Goal: Task Accomplishment & Management: Manage account settings

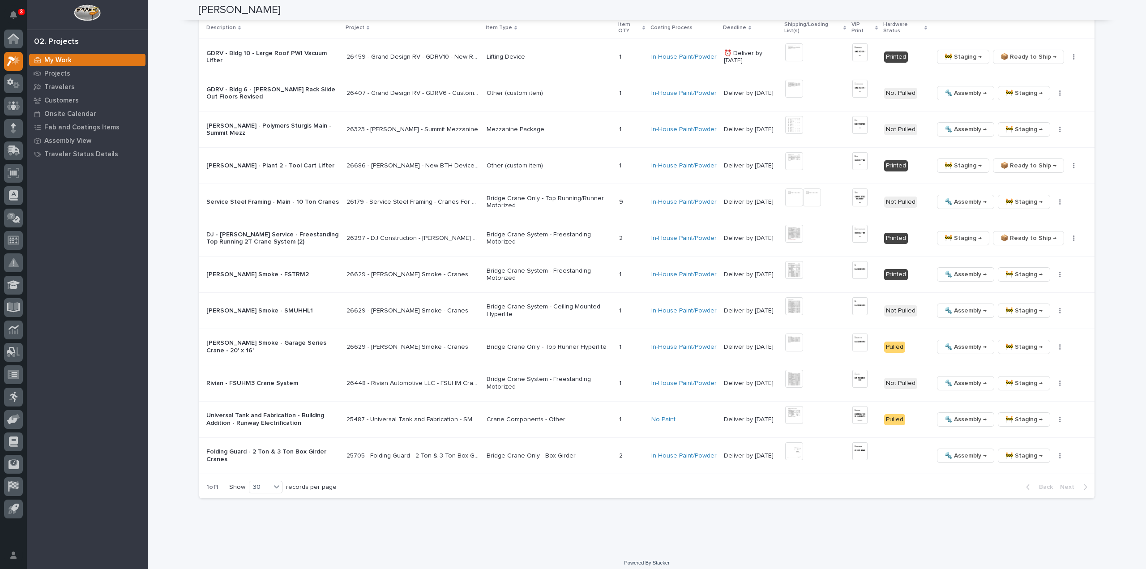
scroll to position [1598, 0]
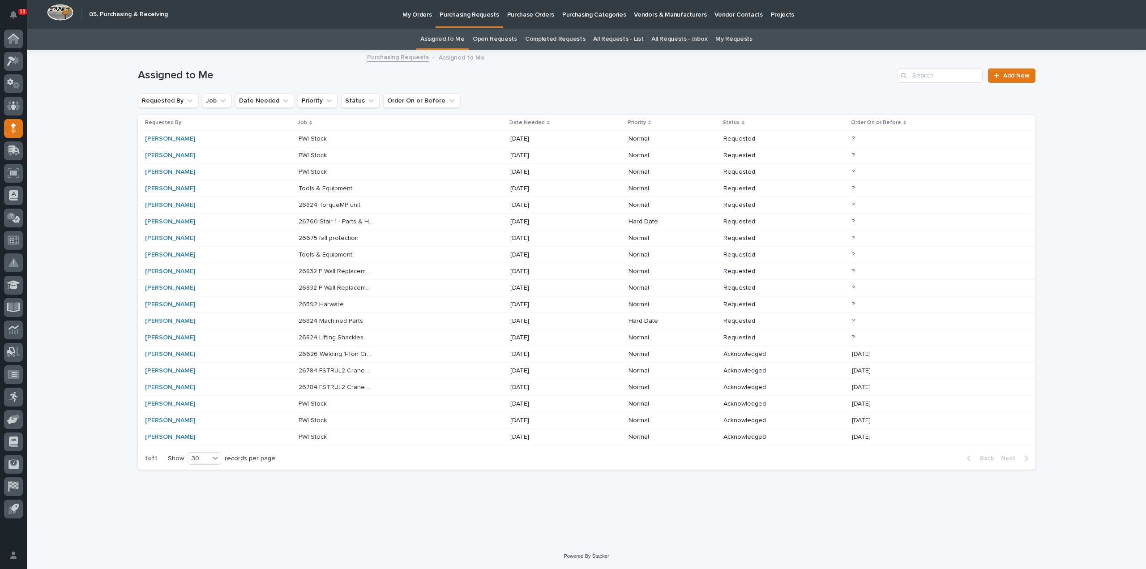
click at [345, 338] on p "26824 Lifting Shackles" at bounding box center [332, 336] width 67 height 9
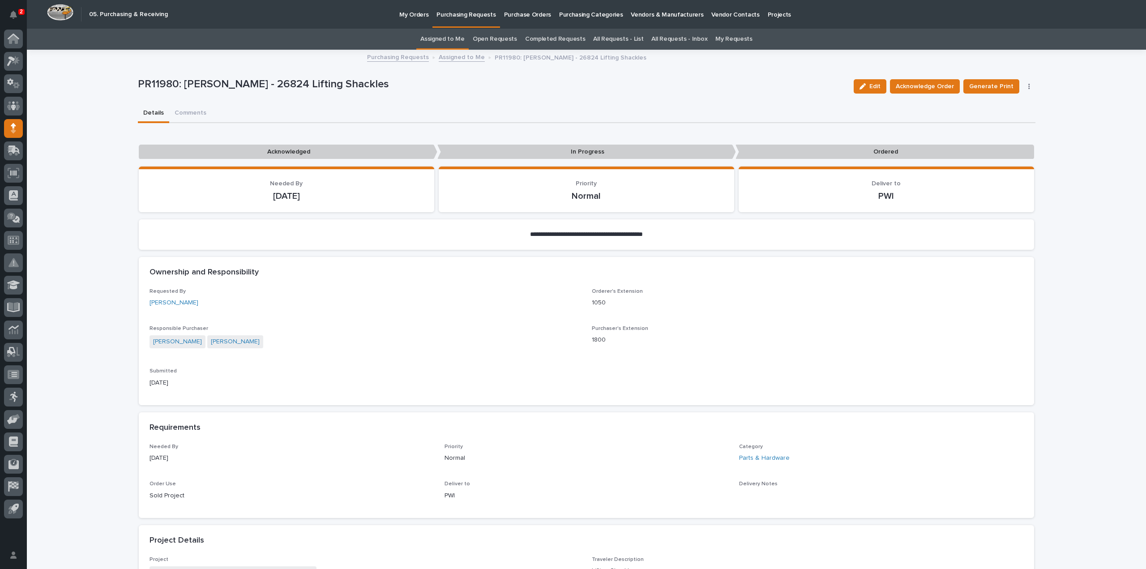
scroll to position [358, 0]
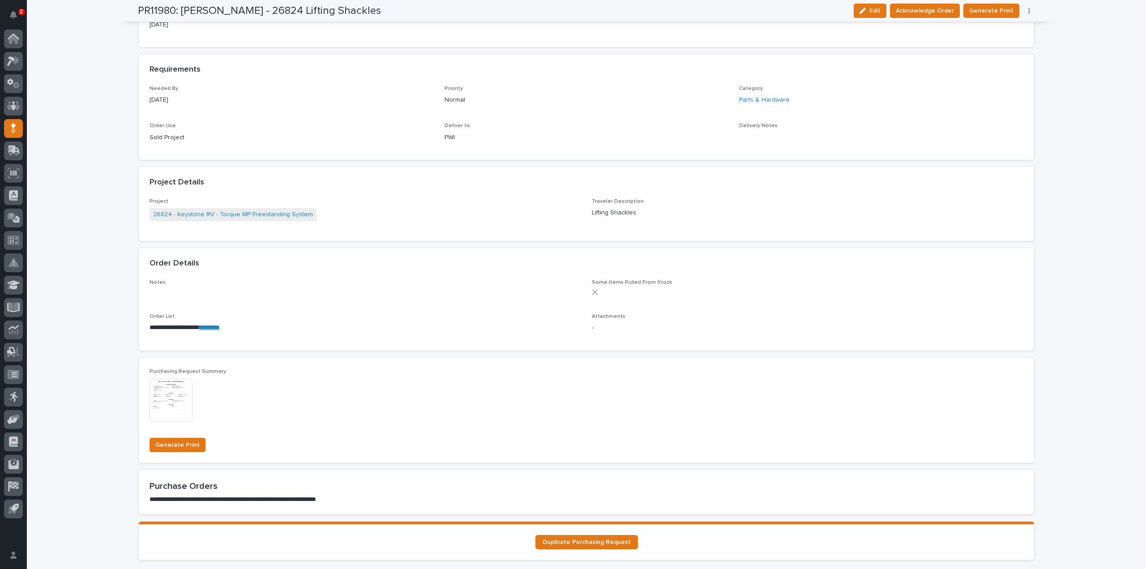
click at [165, 398] on img at bounding box center [170, 400] width 43 height 43
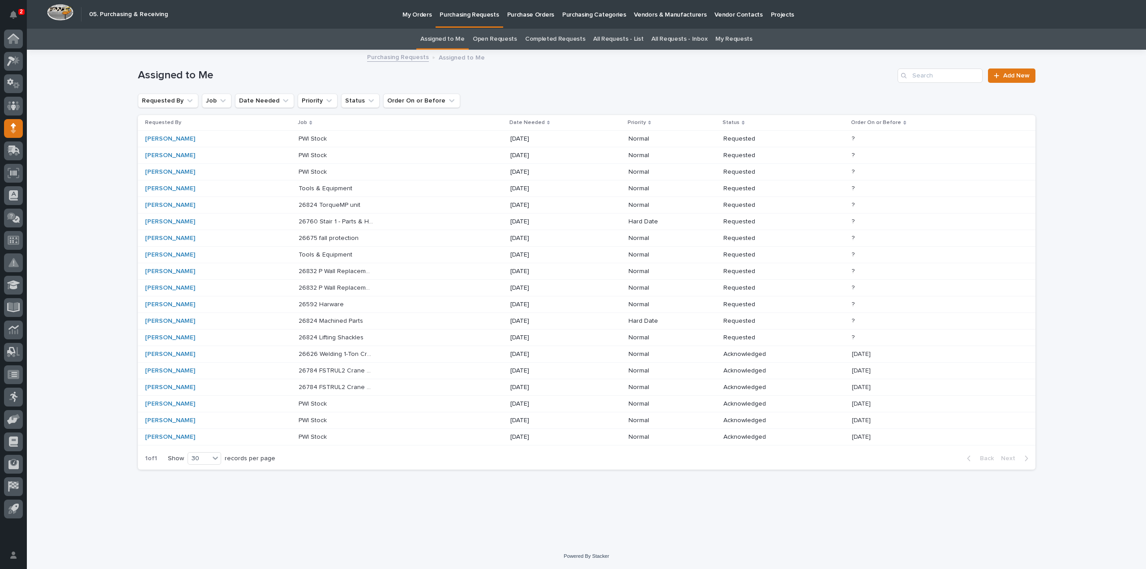
click at [324, 319] on p "26824 Machined Parts" at bounding box center [332, 320] width 66 height 9
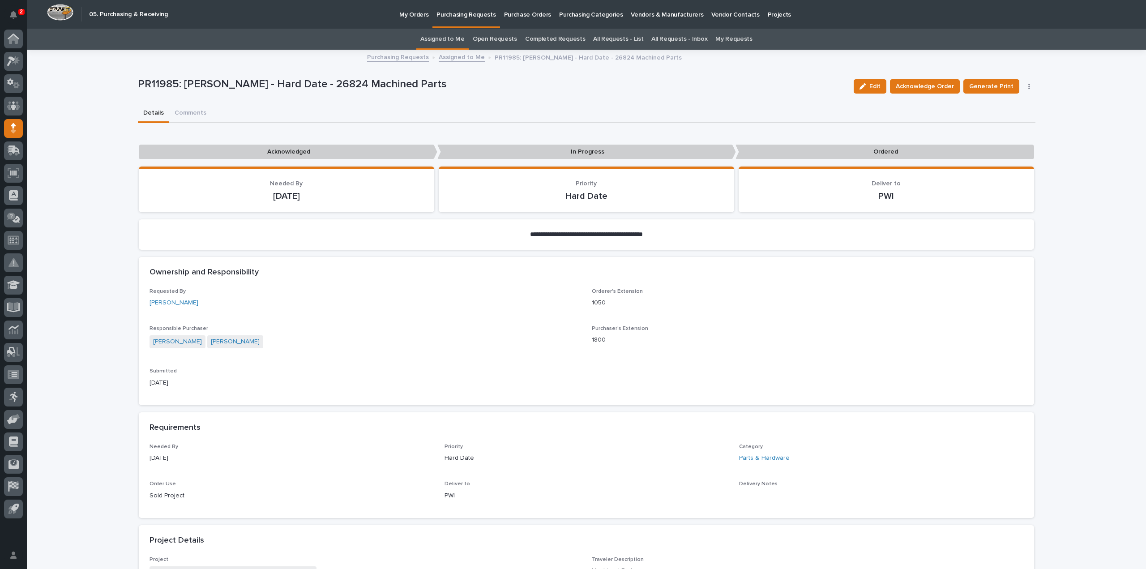
scroll to position [358, 0]
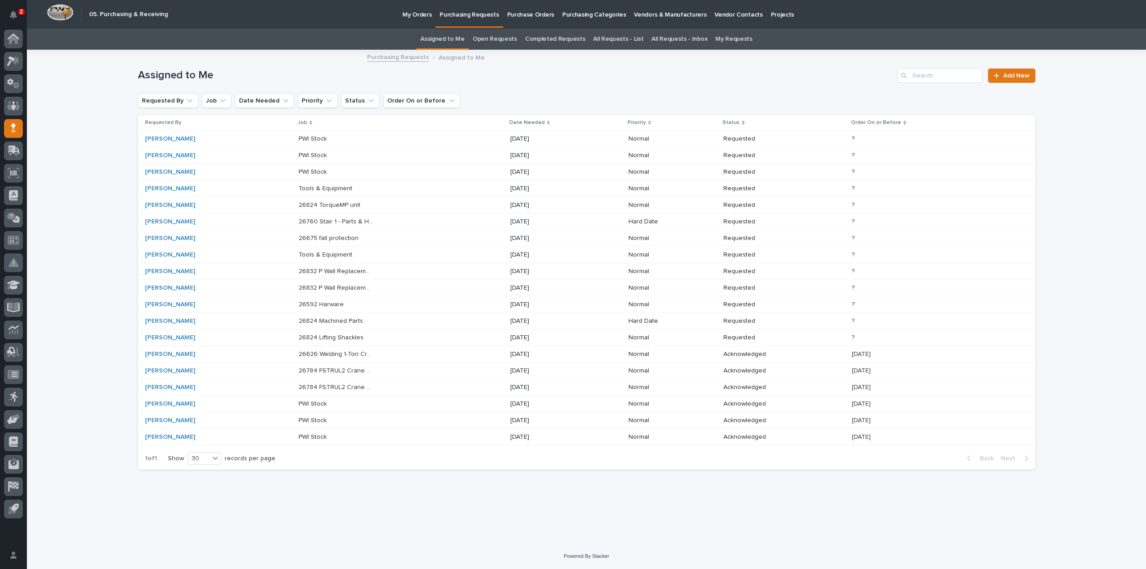
click at [312, 304] on p "26592 Harware" at bounding box center [322, 303] width 47 height 9
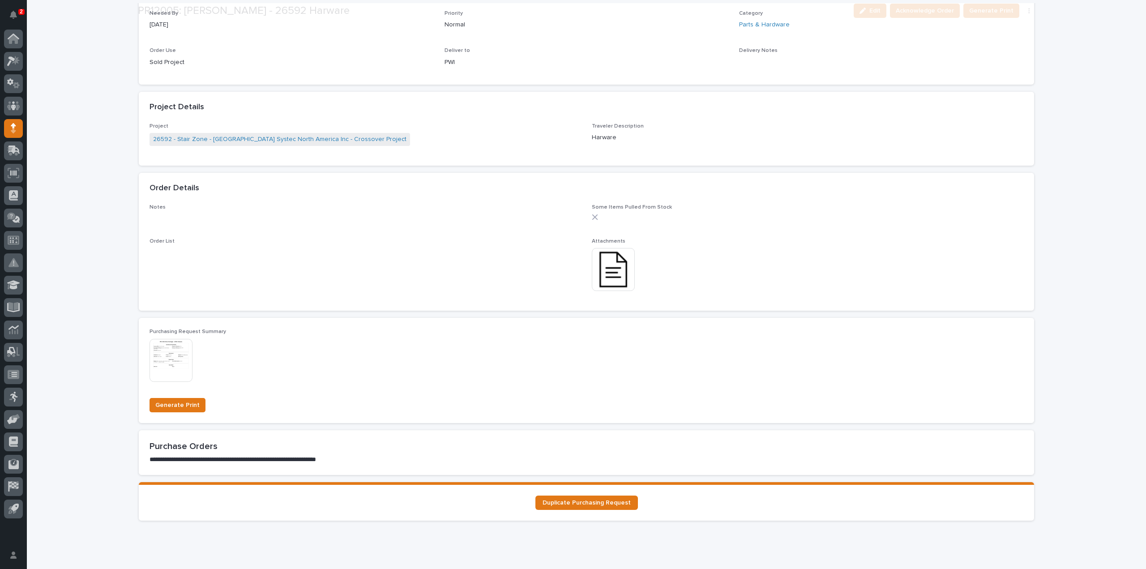
scroll to position [448, 0]
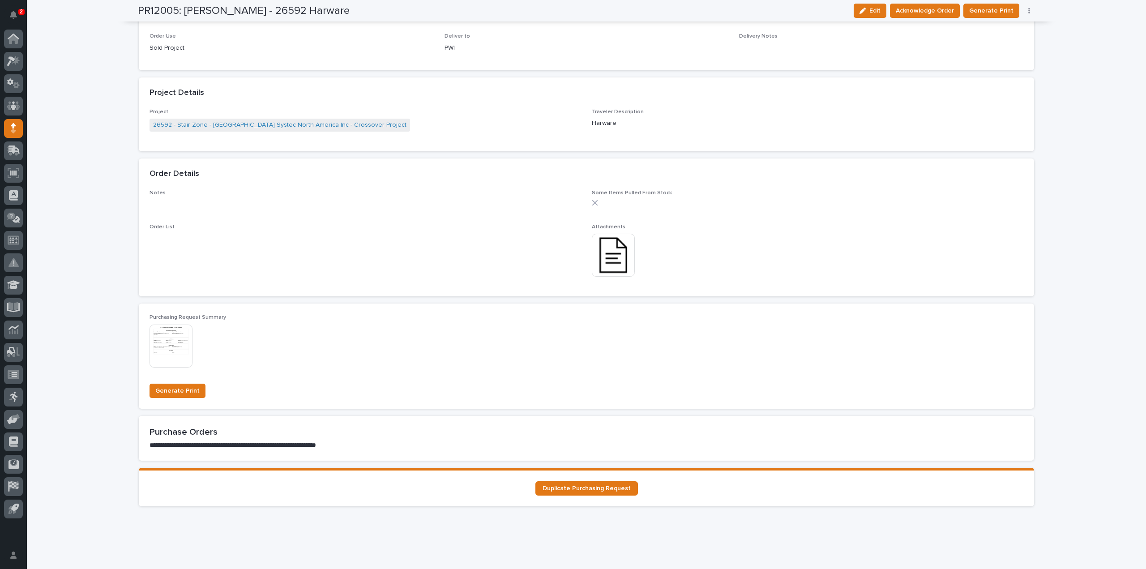
click at [617, 268] on img at bounding box center [613, 255] width 43 height 43
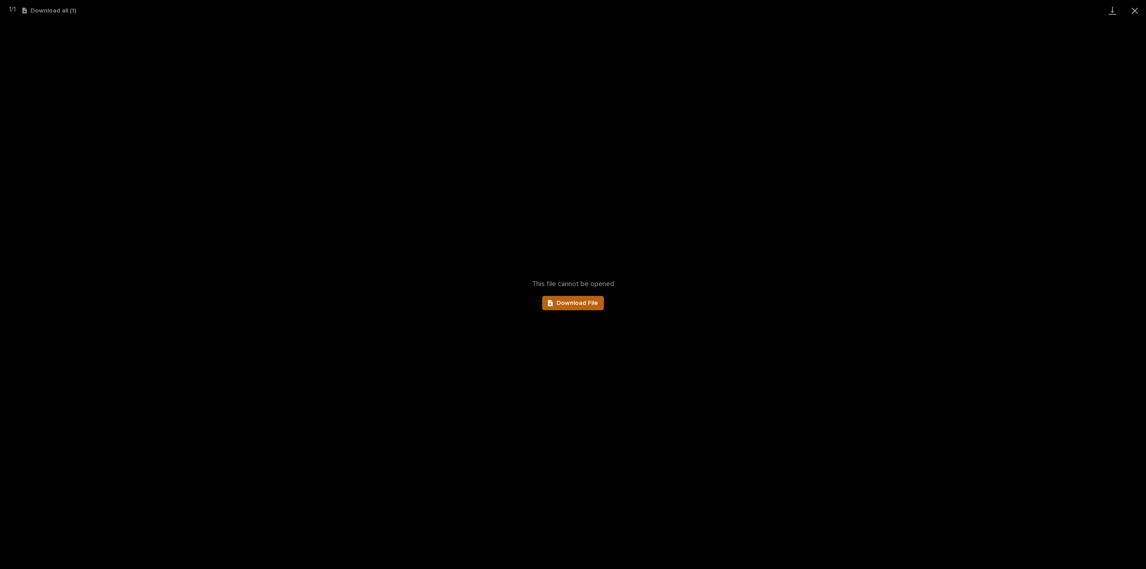
click at [583, 306] on link "Download File" at bounding box center [573, 303] width 62 height 14
click at [1134, 11] on button "Close gallery" at bounding box center [1134, 10] width 22 height 21
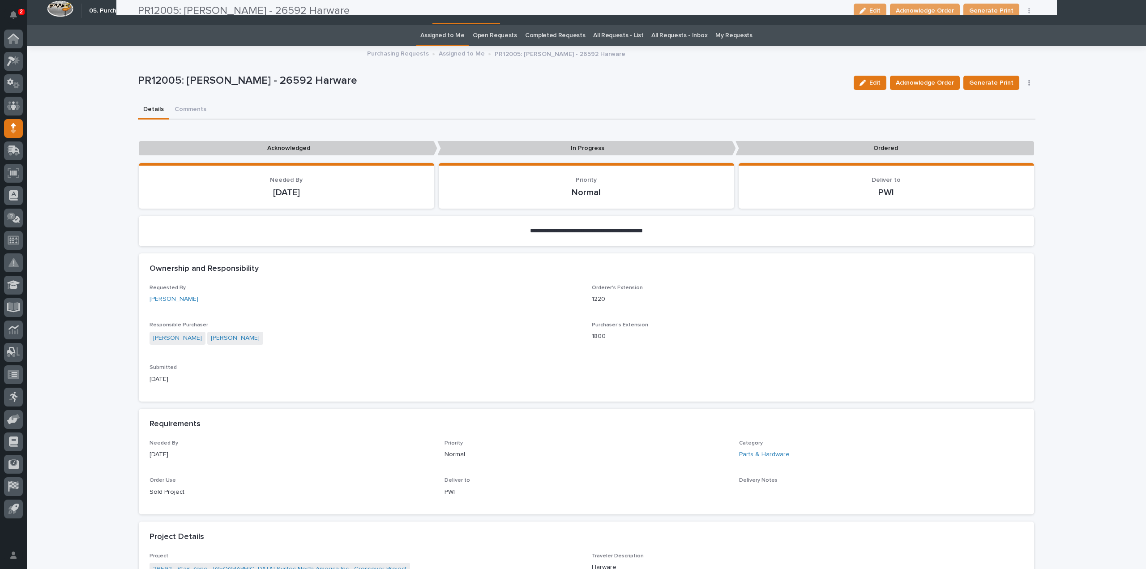
scroll to position [0, 0]
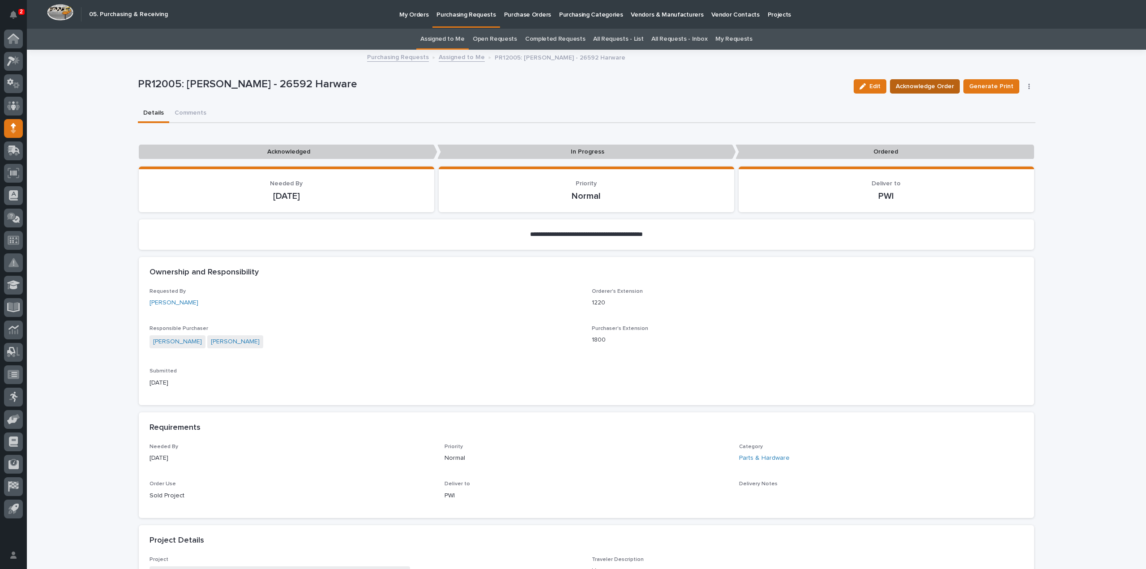
click at [934, 86] on span "Acknowledge Order" at bounding box center [925, 86] width 58 height 11
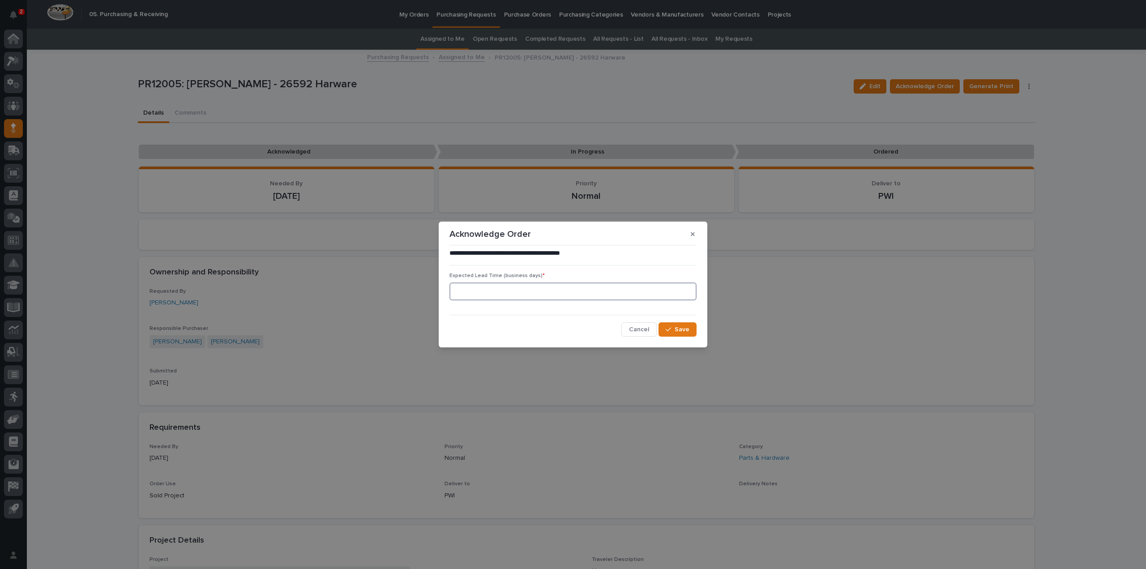
click at [485, 291] on input at bounding box center [572, 291] width 247 height 18
type input "0"
click at [670, 330] on icon "button" at bounding box center [668, 329] width 5 height 6
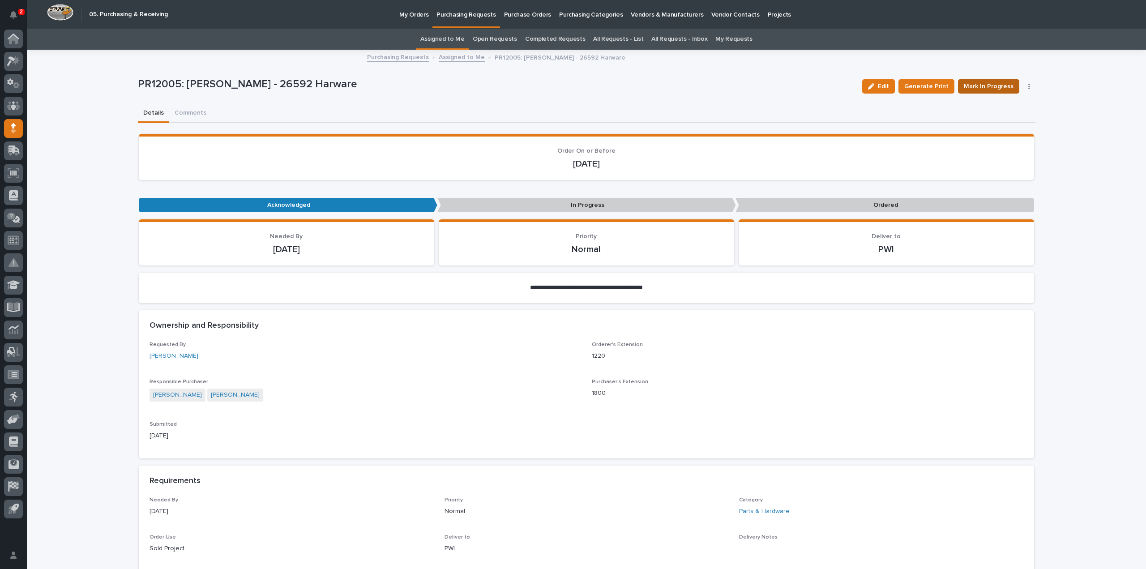
click at [1001, 89] on span "Mark In Progress" at bounding box center [989, 86] width 50 height 11
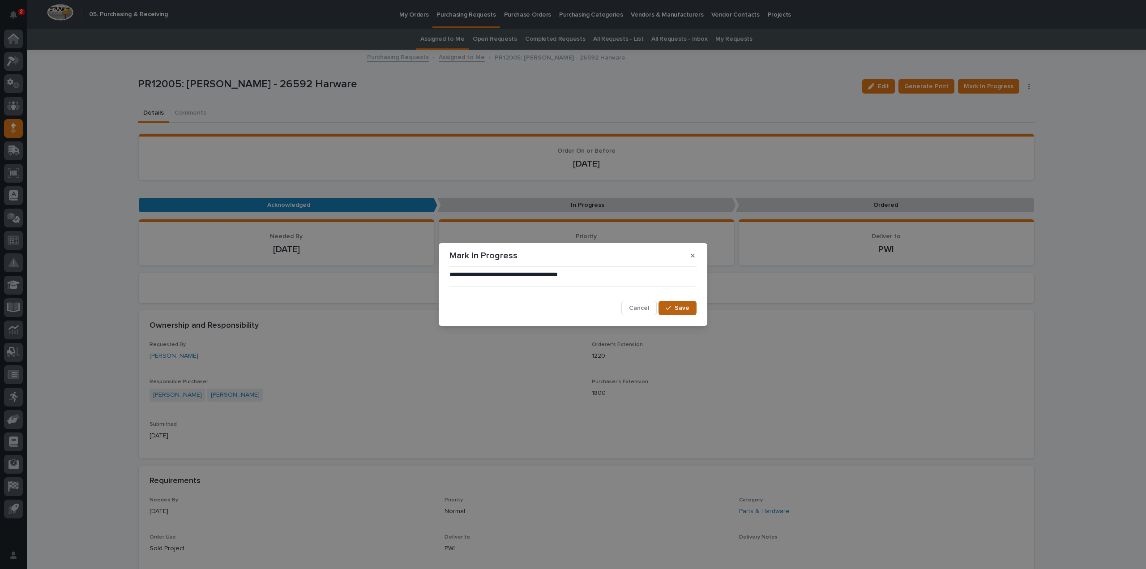
click at [678, 307] on span "Save" at bounding box center [681, 308] width 15 height 8
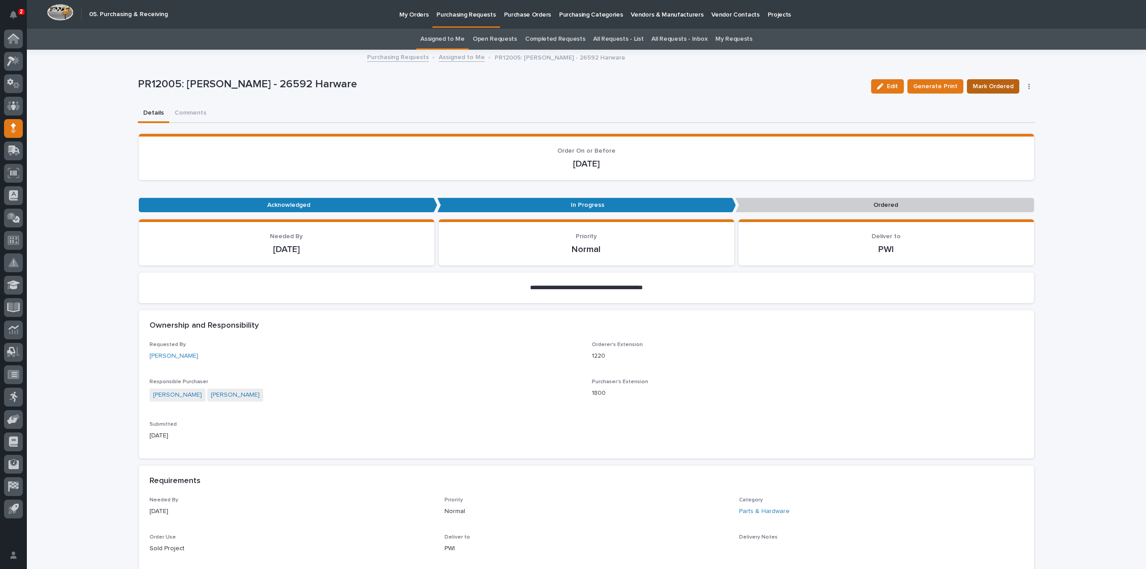
click at [984, 89] on span "Mark Ordered" at bounding box center [993, 86] width 41 height 11
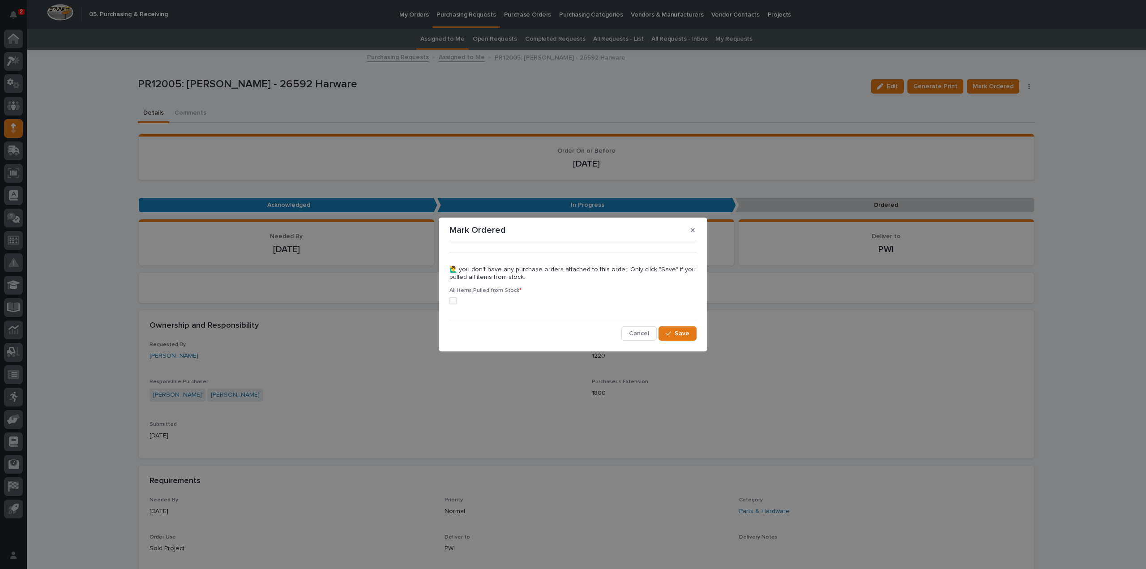
click at [457, 301] on label at bounding box center [572, 300] width 247 height 7
click at [692, 337] on button "Save" at bounding box center [677, 333] width 38 height 14
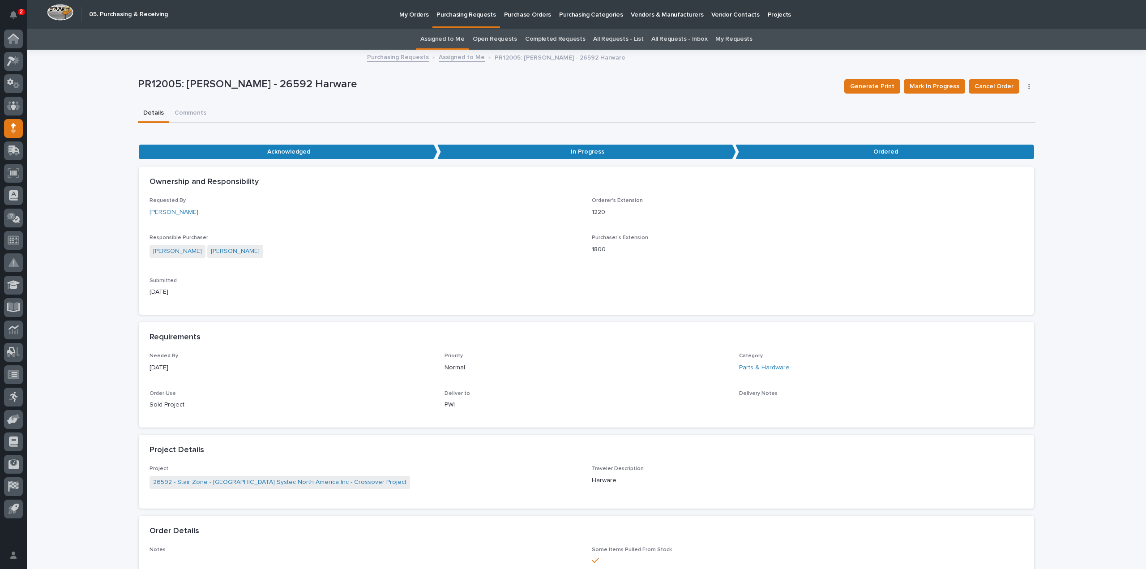
click at [459, 41] on link "Assigned to Me" at bounding box center [442, 39] width 44 height 21
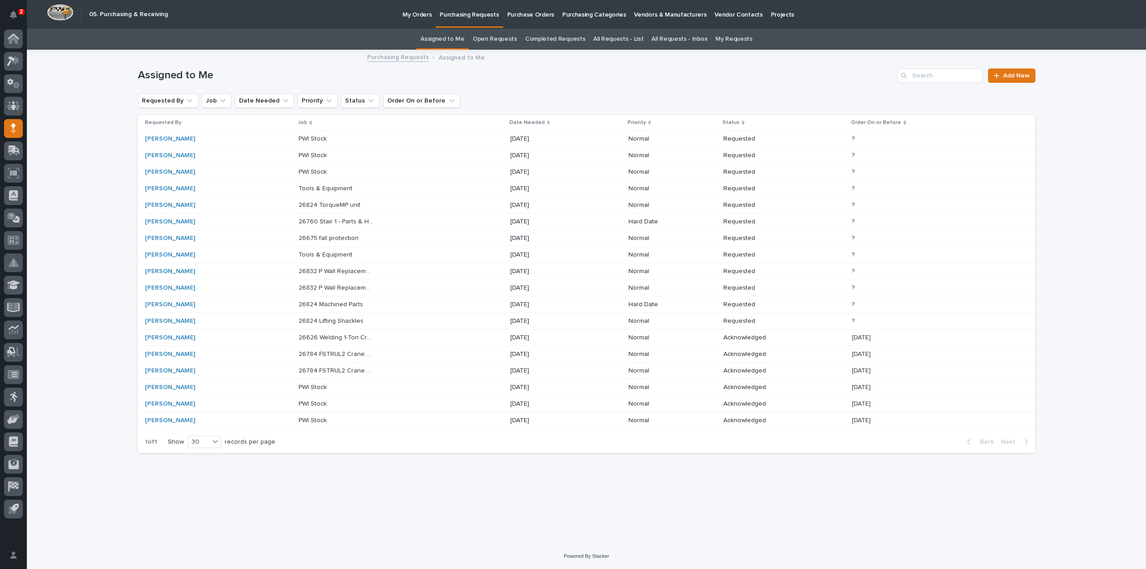
click at [327, 286] on p "26832 P Wall Replacement Bridge" at bounding box center [337, 286] width 77 height 9
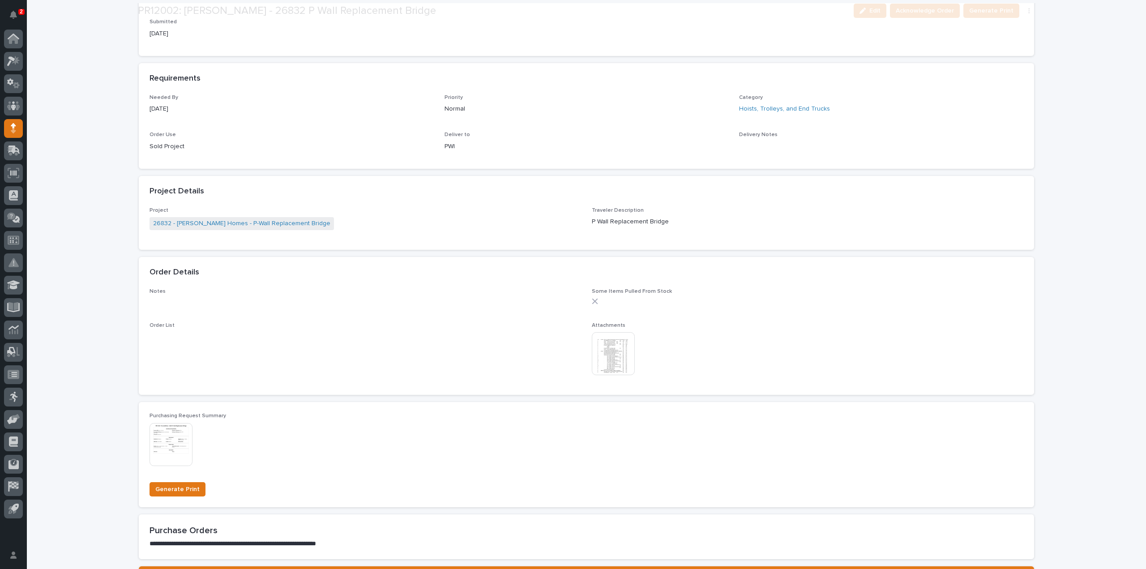
scroll to position [358, 0]
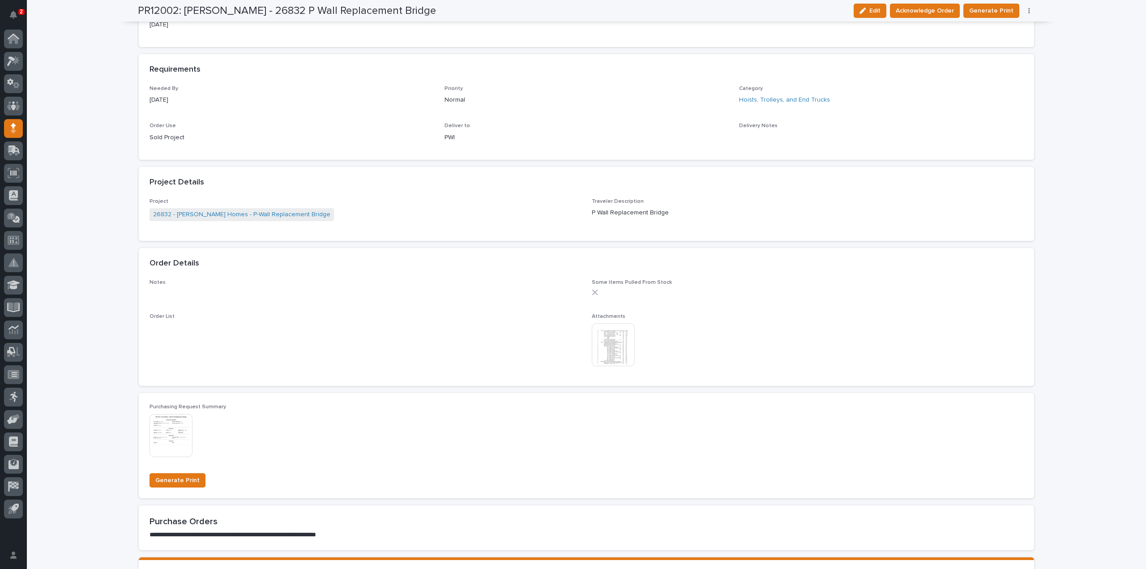
click at [607, 346] on img at bounding box center [613, 344] width 43 height 43
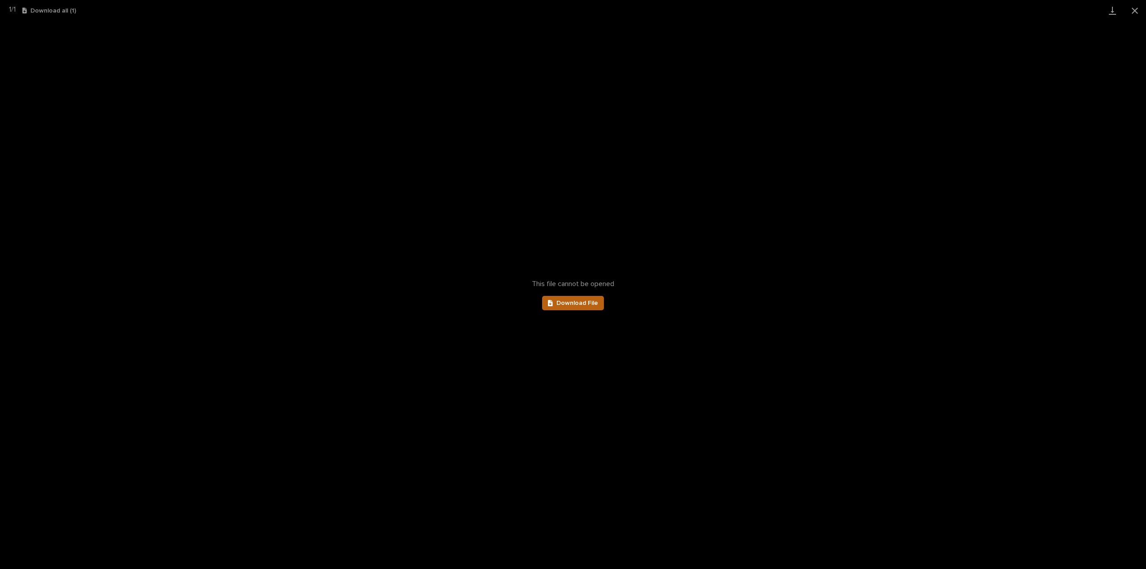
click at [584, 305] on span "Download File" at bounding box center [577, 303] width 42 height 6
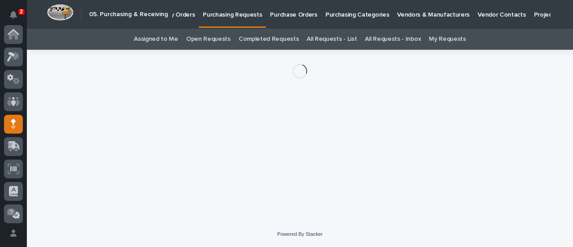
scroll to position [90, 0]
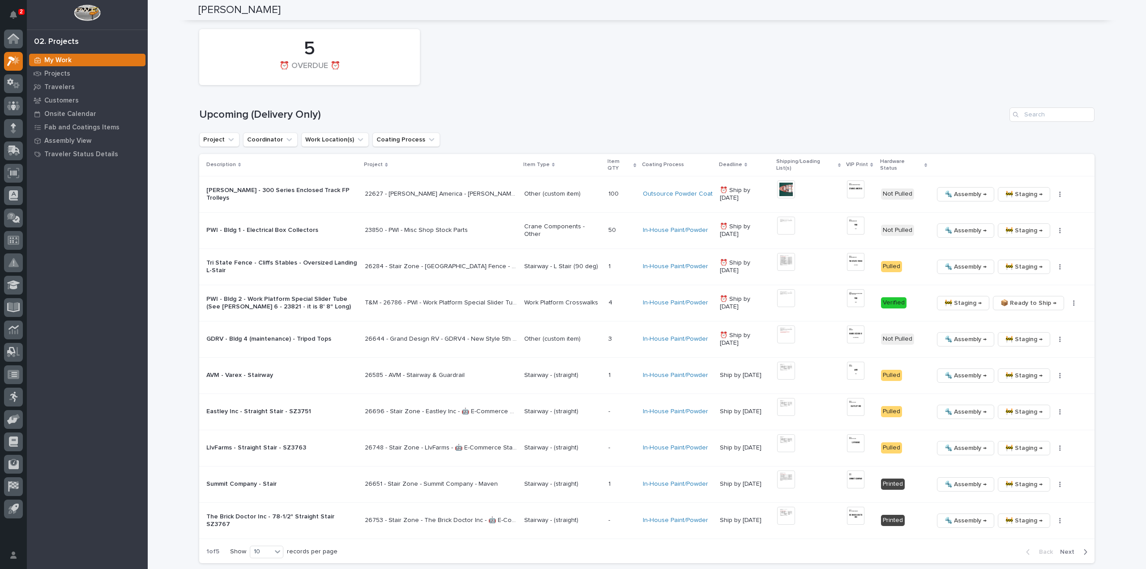
scroll to position [537, 0]
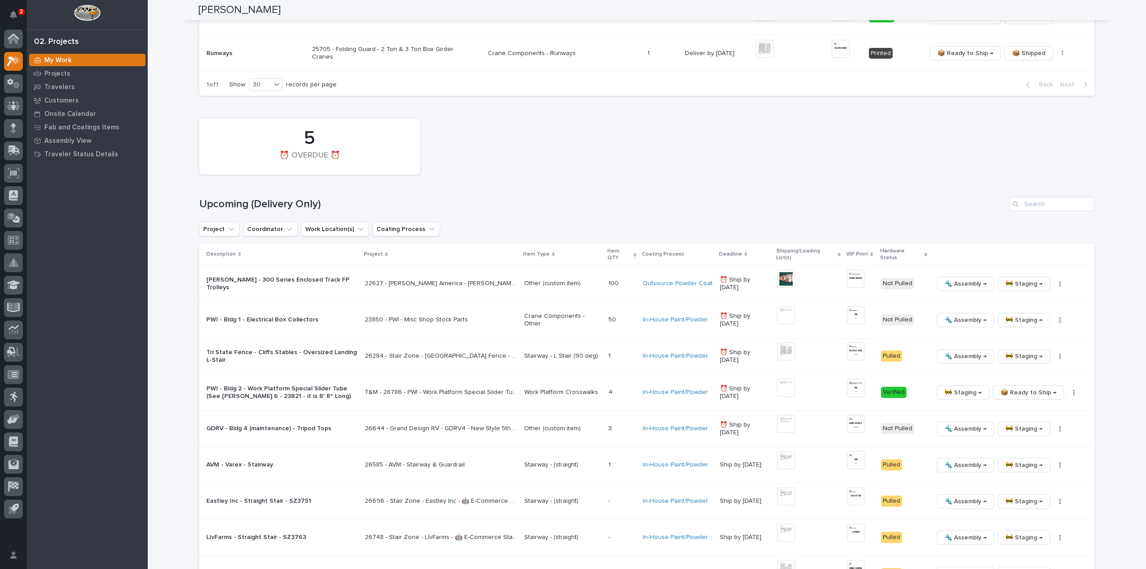
click at [1115, 132] on div "Loading... Saving… Loading... Saving… [PERSON_NAME] [PERSON_NAME] Staging Manag…" at bounding box center [647, 362] width 998 height 1798
drag, startPoint x: 1134, startPoint y: 8, endPoint x: 684, endPoint y: 93, distance: 457.8
click at [569, 144] on div "5 ⏰ OVERDUE ⏰" at bounding box center [647, 146] width 904 height 65
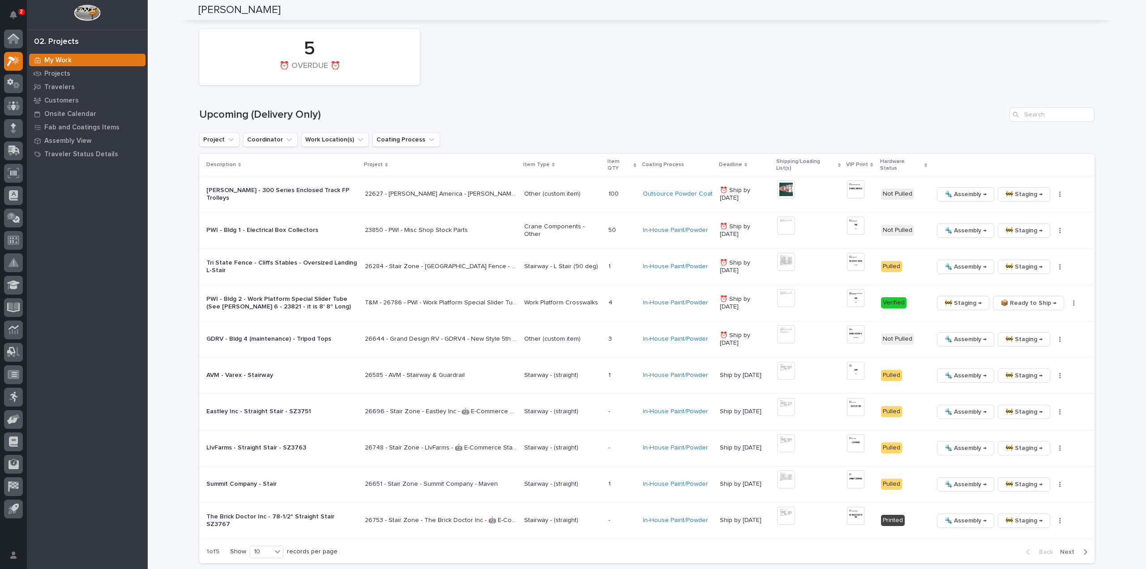
scroll to position [716, 0]
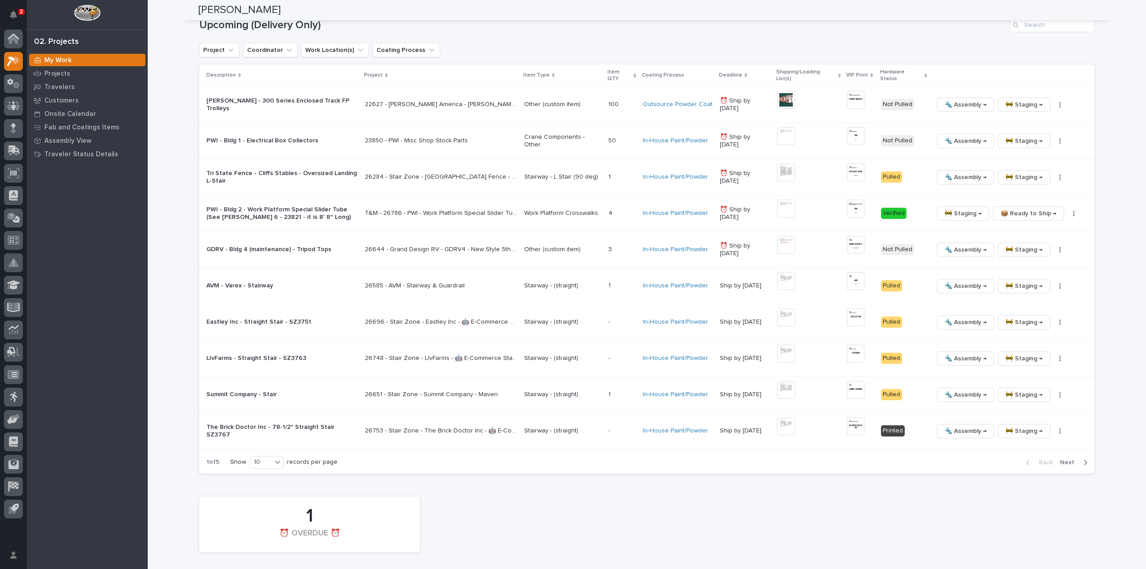
click at [242, 458] on p "Show" at bounding box center [238, 462] width 16 height 8
click at [256, 457] on div "10" at bounding box center [260, 461] width 21 height 9
click at [269, 489] on div "30" at bounding box center [264, 487] width 33 height 11
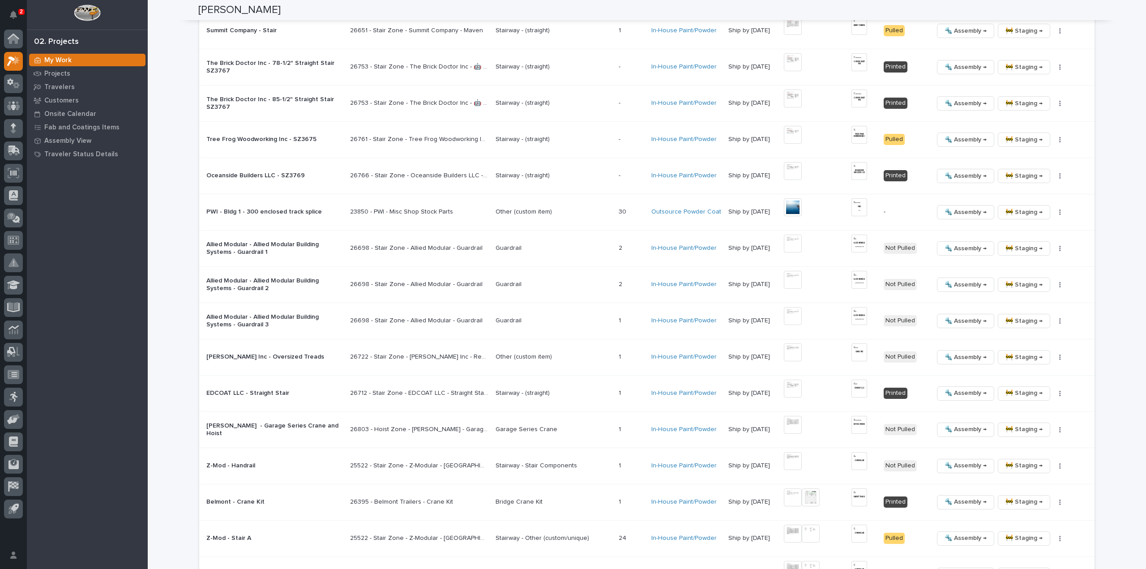
scroll to position [1170, 0]
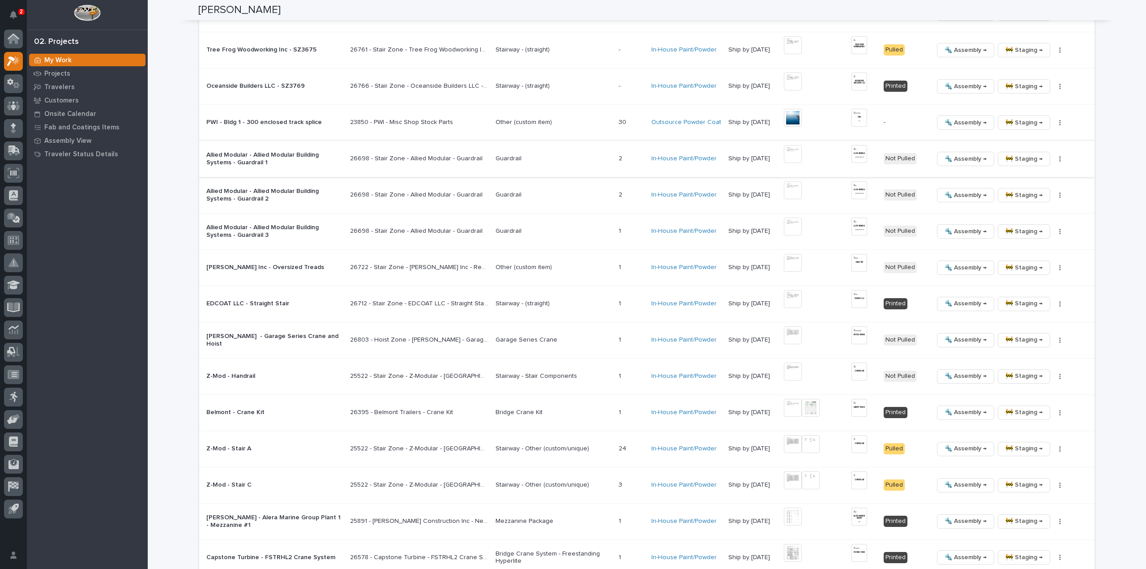
click at [1060, 157] on button "button" at bounding box center [1060, 159] width 13 height 6
click at [1043, 218] on button "🔩 Hardware" at bounding box center [1032, 217] width 66 height 14
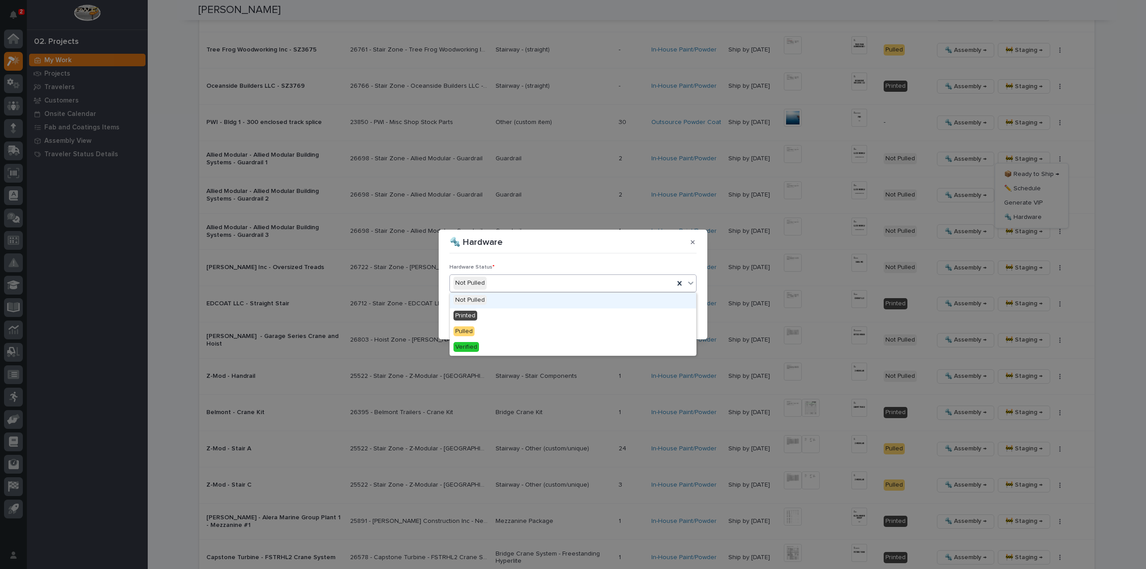
click at [570, 282] on div "Not Pulled" at bounding box center [562, 283] width 224 height 15
click at [539, 319] on div "Printed" at bounding box center [573, 316] width 246 height 16
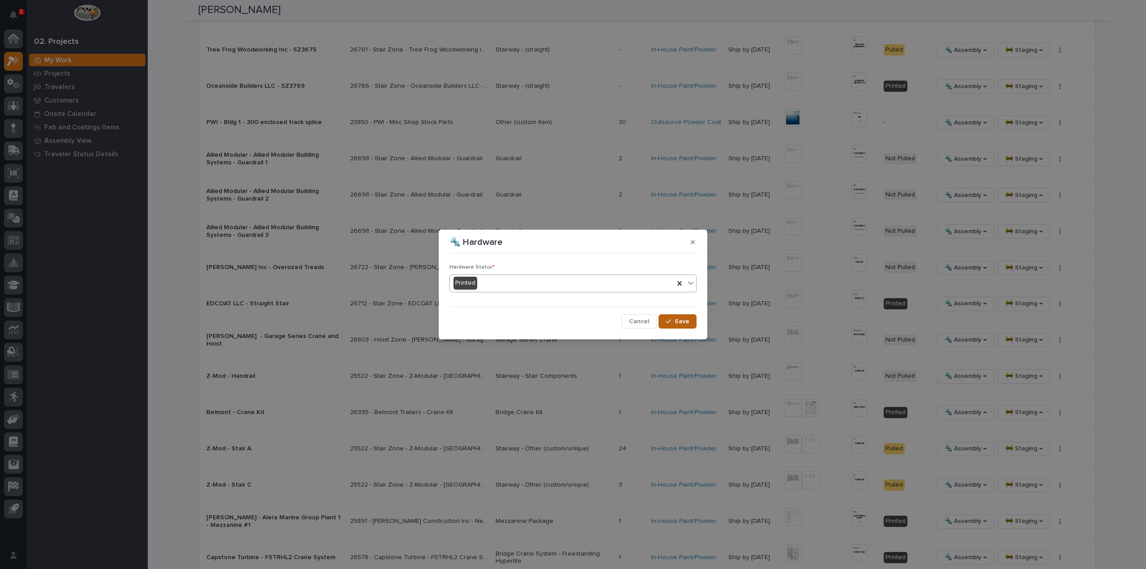
click at [682, 323] on span "Save" at bounding box center [681, 321] width 15 height 8
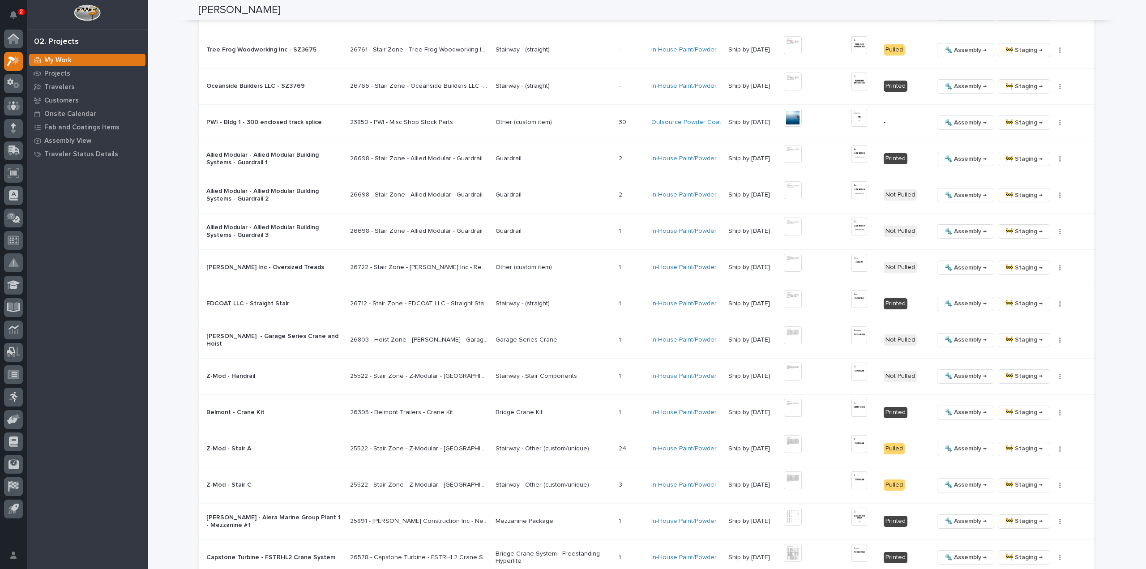
click at [1139, 8] on div "Loading... Saving… Loading... Saving… [PERSON_NAME] [PERSON_NAME] Staging Manag…" at bounding box center [647, 91] width 998 height 2523
click at [857, 151] on img at bounding box center [859, 154] width 16 height 18
click at [1059, 265] on icon "button" at bounding box center [1060, 268] width 2 height 6
click at [1036, 326] on span "🔩 Hardware" at bounding box center [1023, 325] width 38 height 11
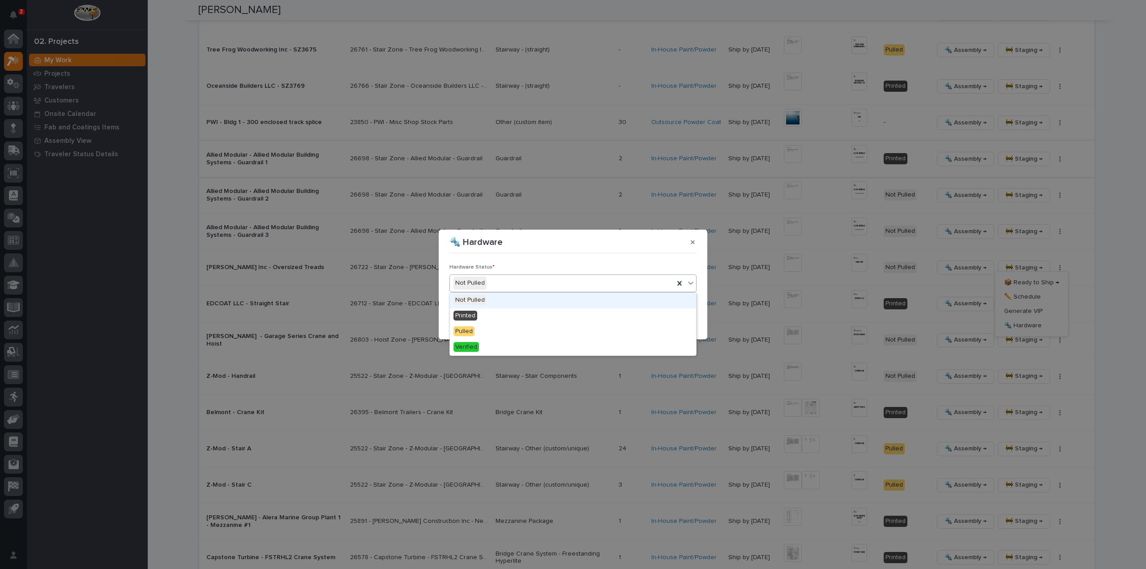
click at [509, 286] on div "Not Pulled" at bounding box center [562, 283] width 224 height 15
click at [503, 311] on div "Printed" at bounding box center [573, 316] width 246 height 16
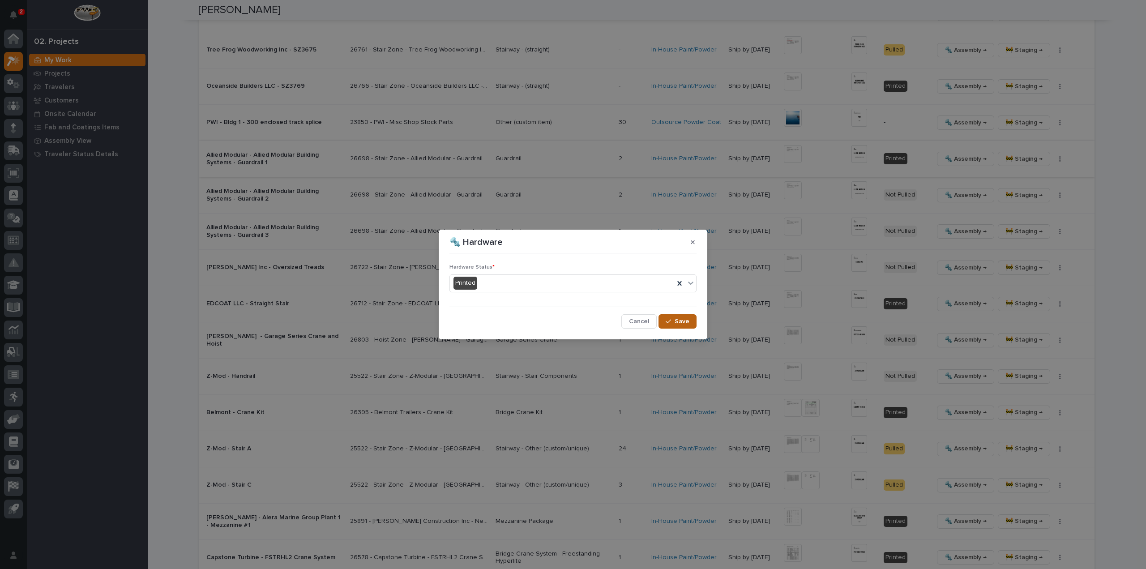
click at [678, 322] on span "Save" at bounding box center [681, 321] width 15 height 8
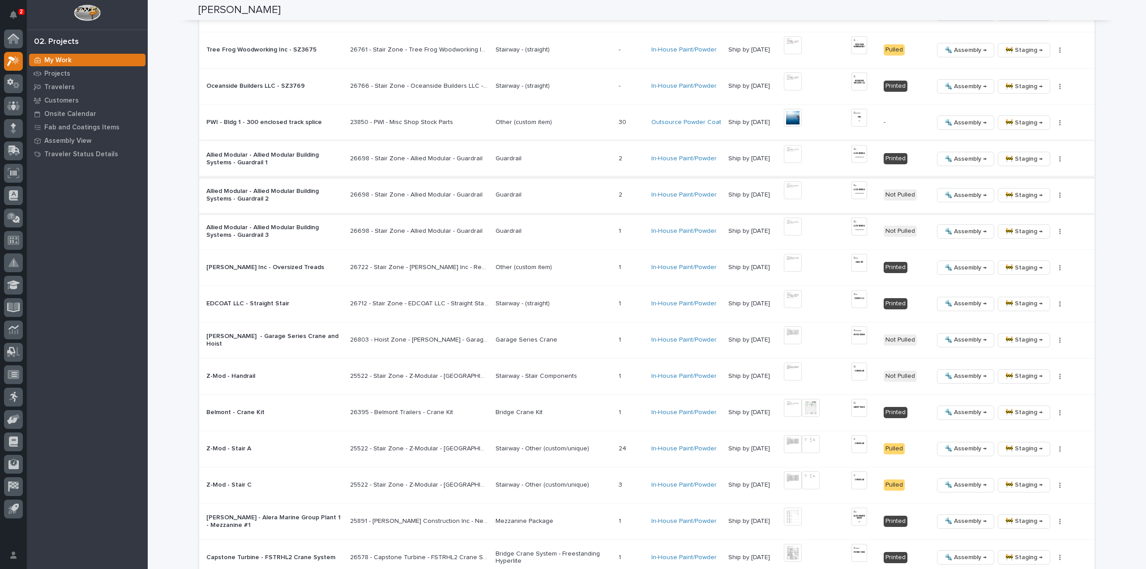
click at [796, 188] on img at bounding box center [793, 190] width 18 height 18
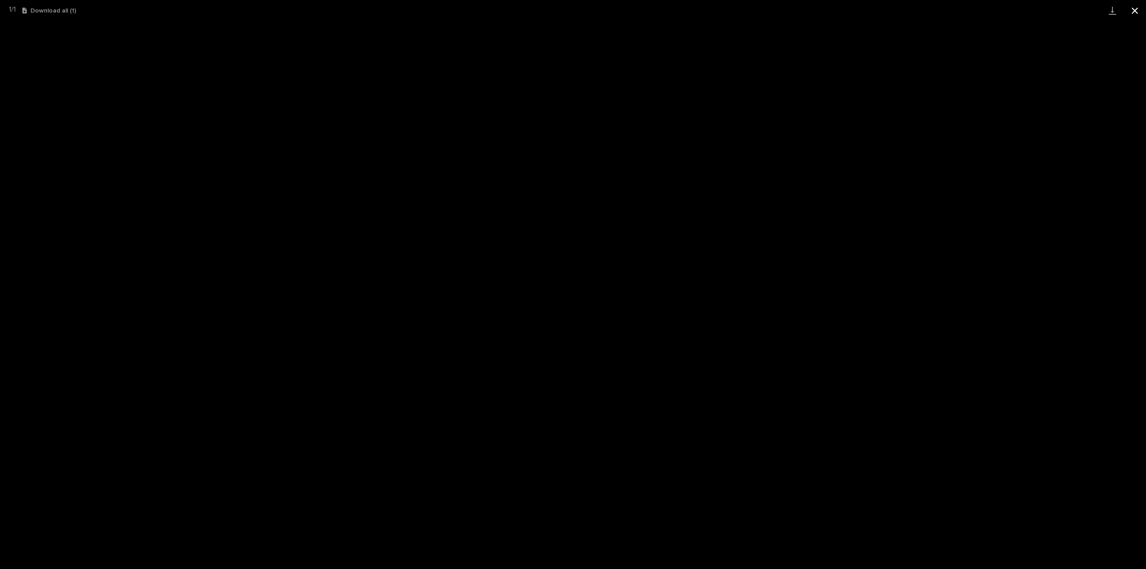
click at [1134, 11] on button "Close gallery" at bounding box center [1134, 10] width 22 height 21
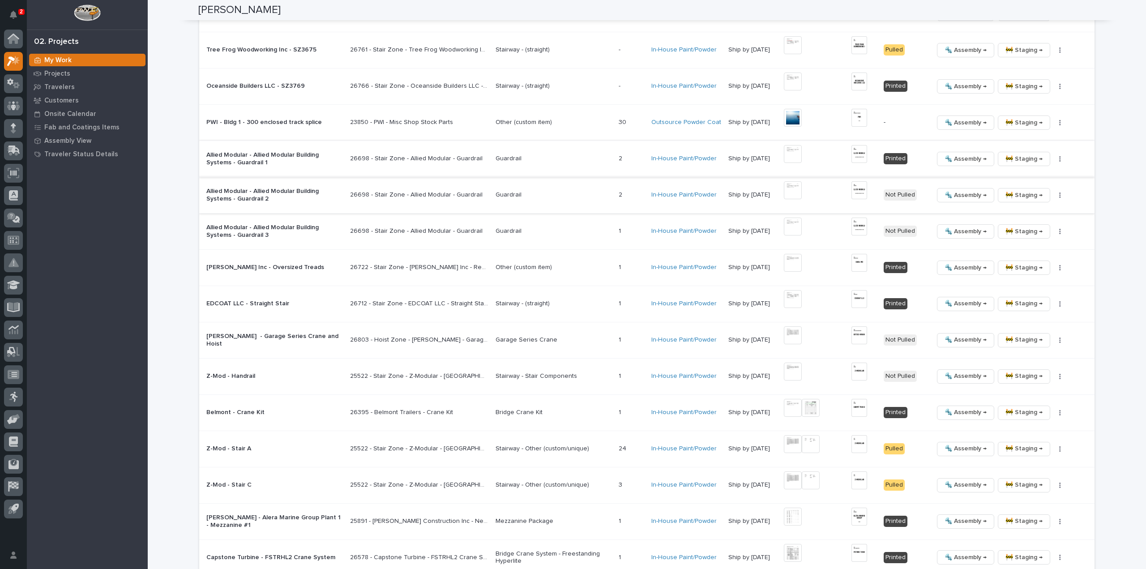
click at [863, 188] on img at bounding box center [859, 190] width 16 height 18
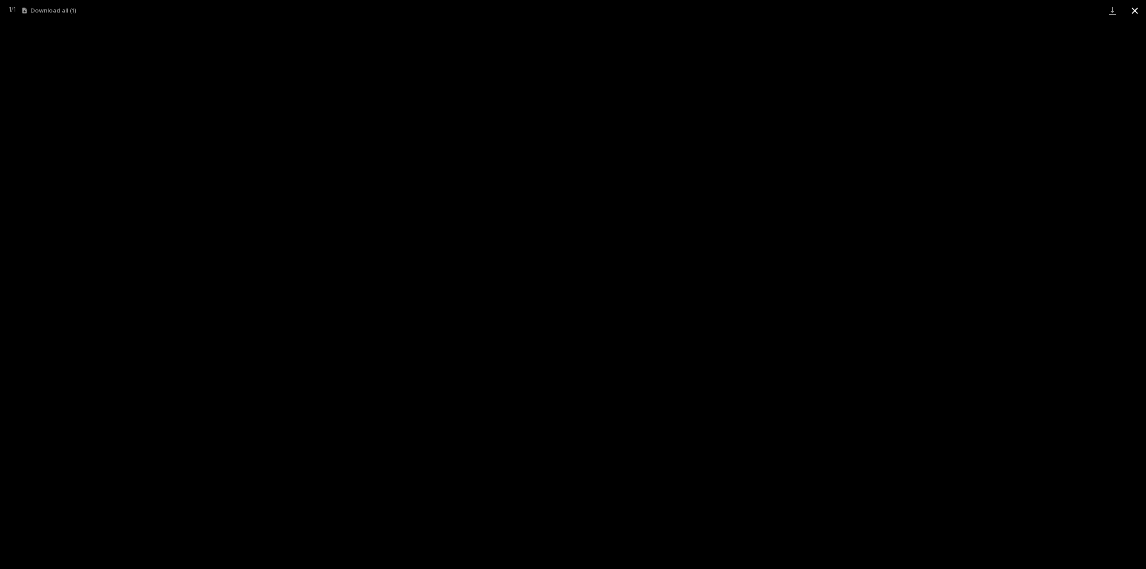
click at [1136, 10] on button "Close gallery" at bounding box center [1134, 10] width 22 height 21
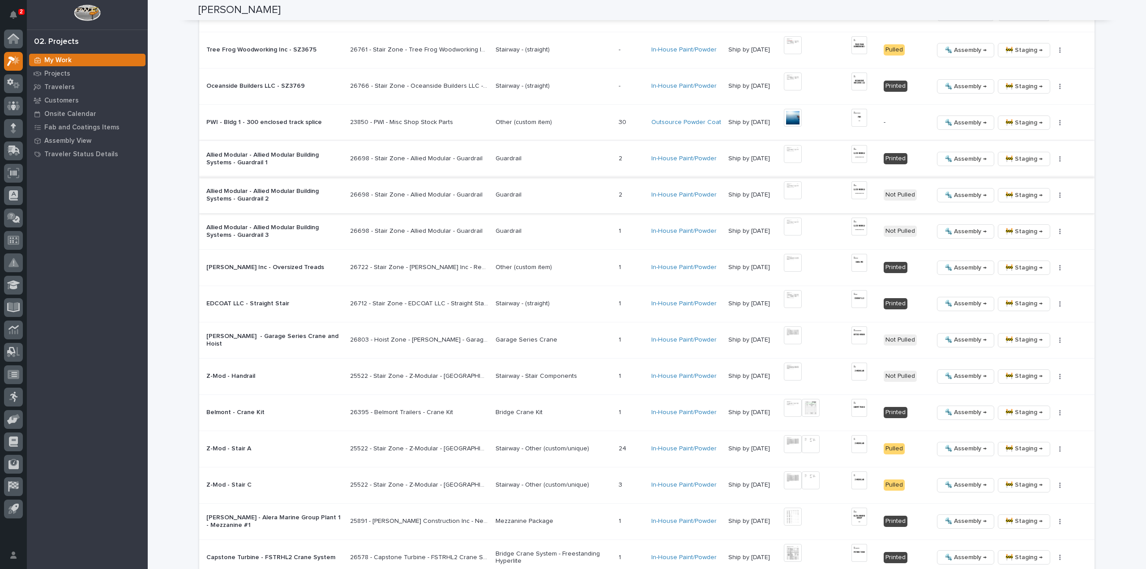
click at [1059, 193] on icon "button" at bounding box center [1059, 194] width 1 height 5
click at [1017, 256] on span "🔩 Hardware" at bounding box center [1023, 253] width 38 height 11
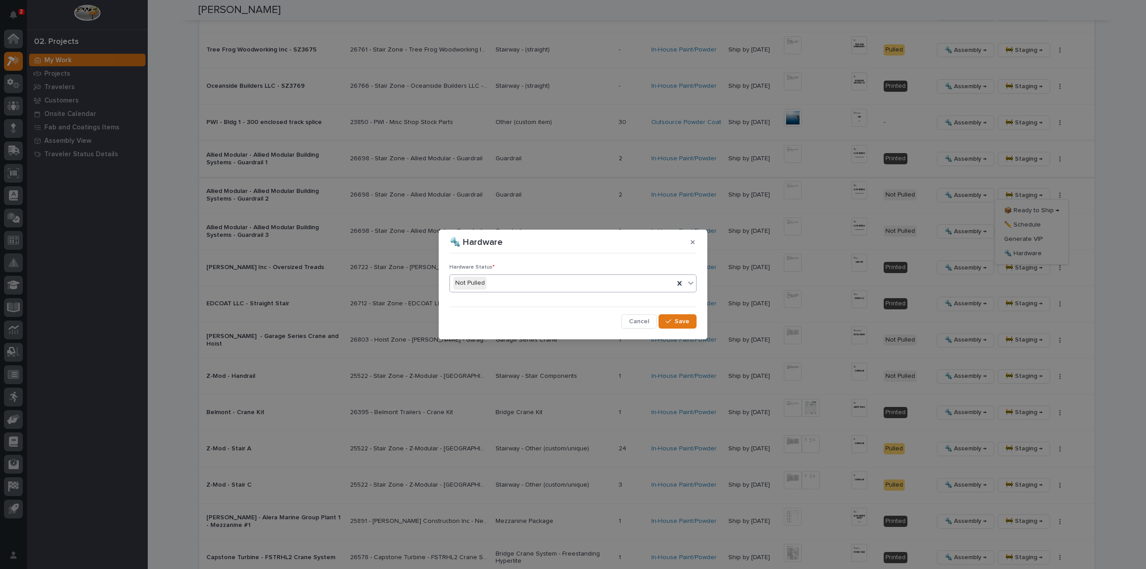
click at [589, 285] on div "Not Pulled" at bounding box center [562, 283] width 224 height 15
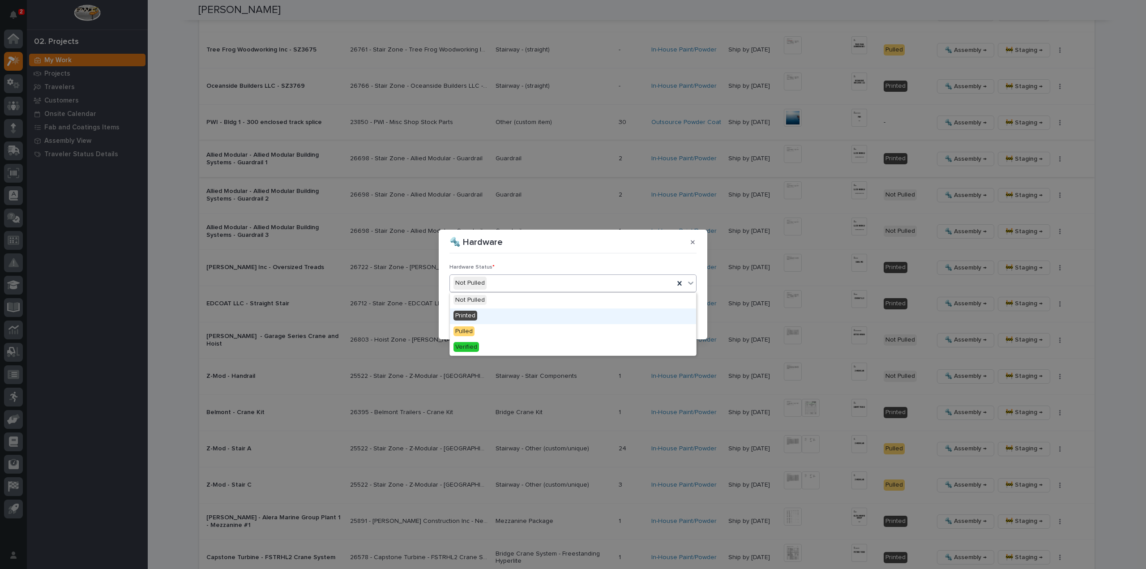
click at [563, 316] on div "Printed" at bounding box center [573, 316] width 246 height 16
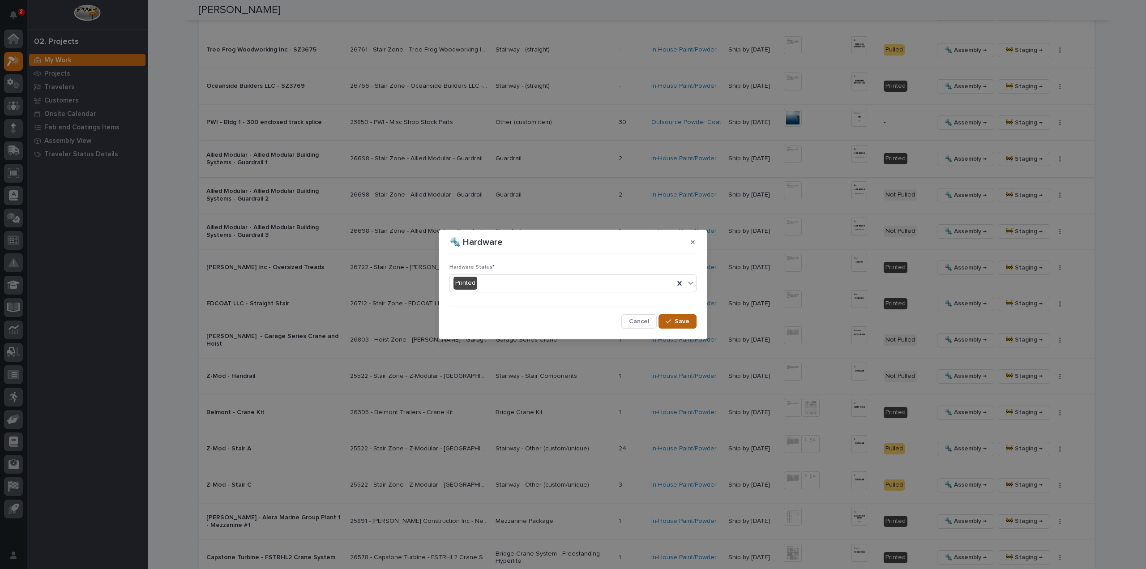
click at [692, 325] on button "Save" at bounding box center [677, 321] width 38 height 14
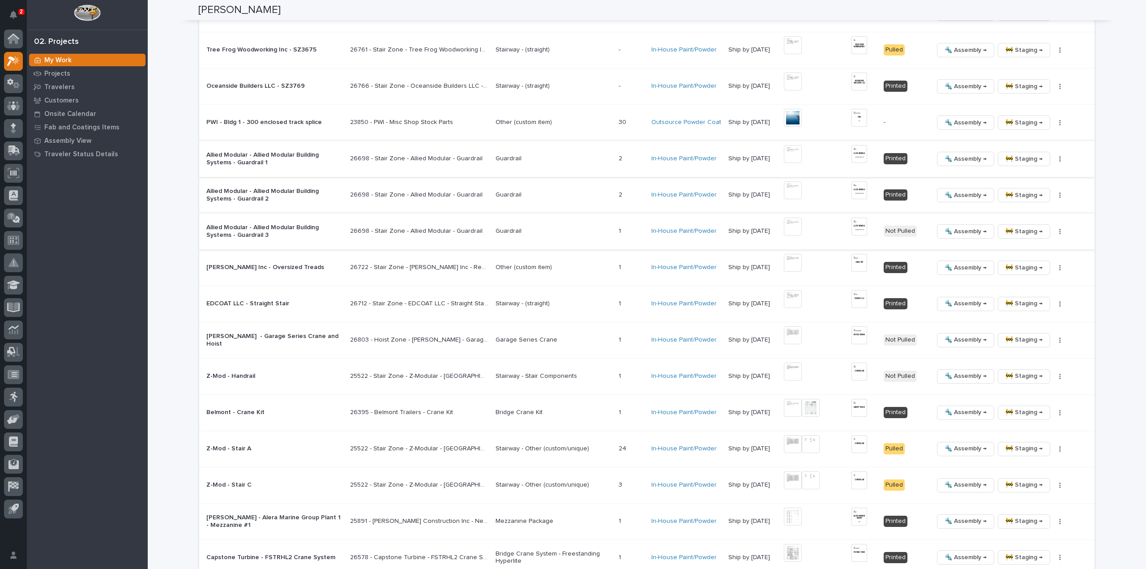
click at [790, 226] on img at bounding box center [793, 227] width 18 height 18
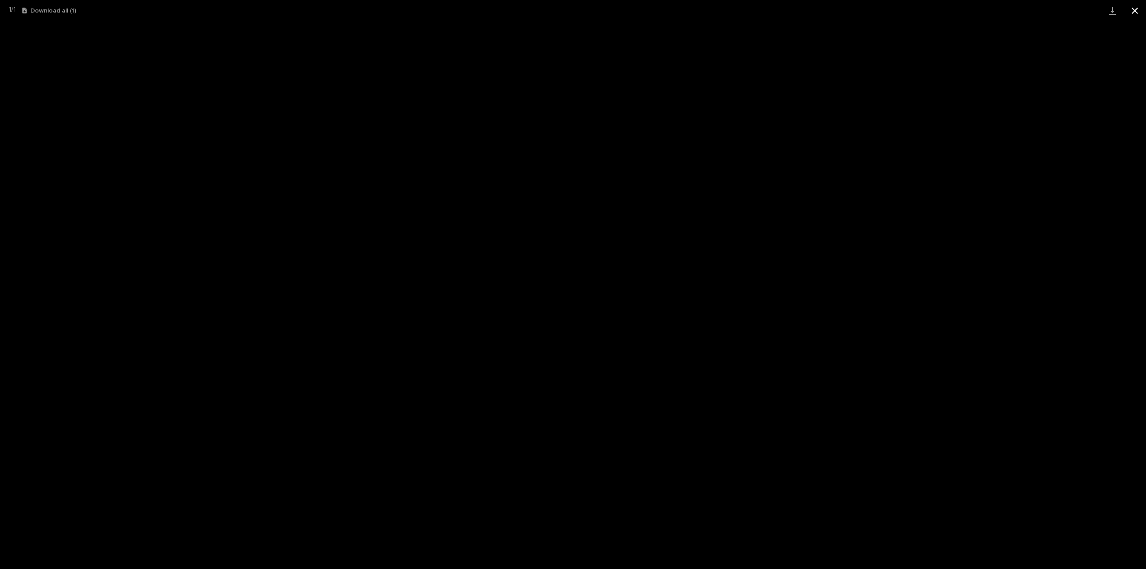
click at [1136, 8] on button "Close gallery" at bounding box center [1134, 10] width 22 height 21
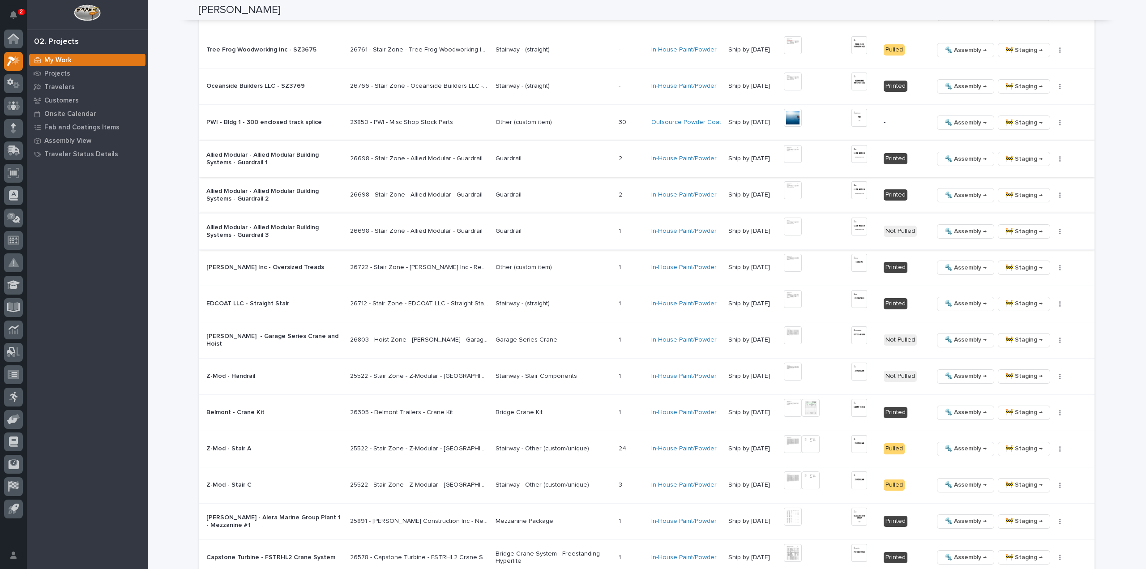
click at [865, 222] on img at bounding box center [859, 227] width 16 height 18
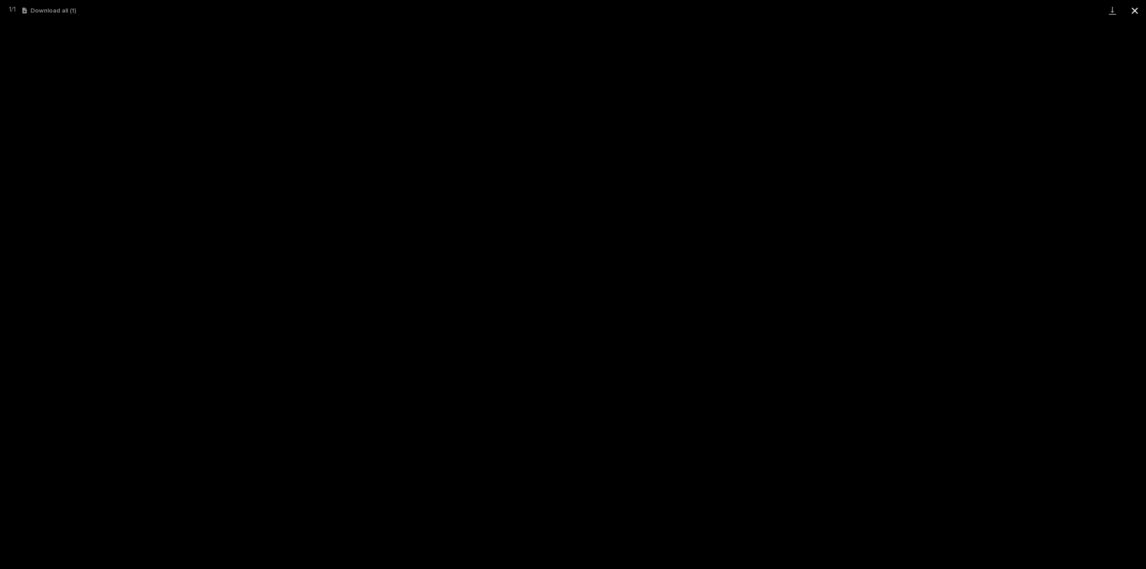
click at [1135, 8] on button "Close gallery" at bounding box center [1134, 10] width 22 height 21
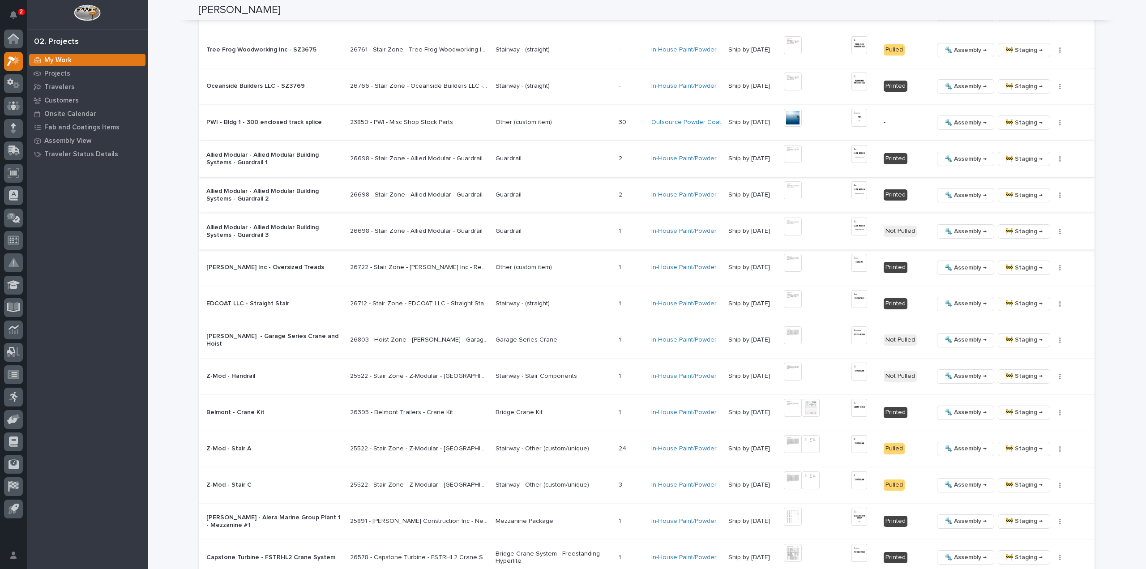
click at [858, 223] on img at bounding box center [859, 227] width 16 height 18
click at [1059, 229] on icon "button" at bounding box center [1059, 231] width 1 height 5
click at [1037, 291] on span "🔩 Hardware" at bounding box center [1023, 289] width 38 height 11
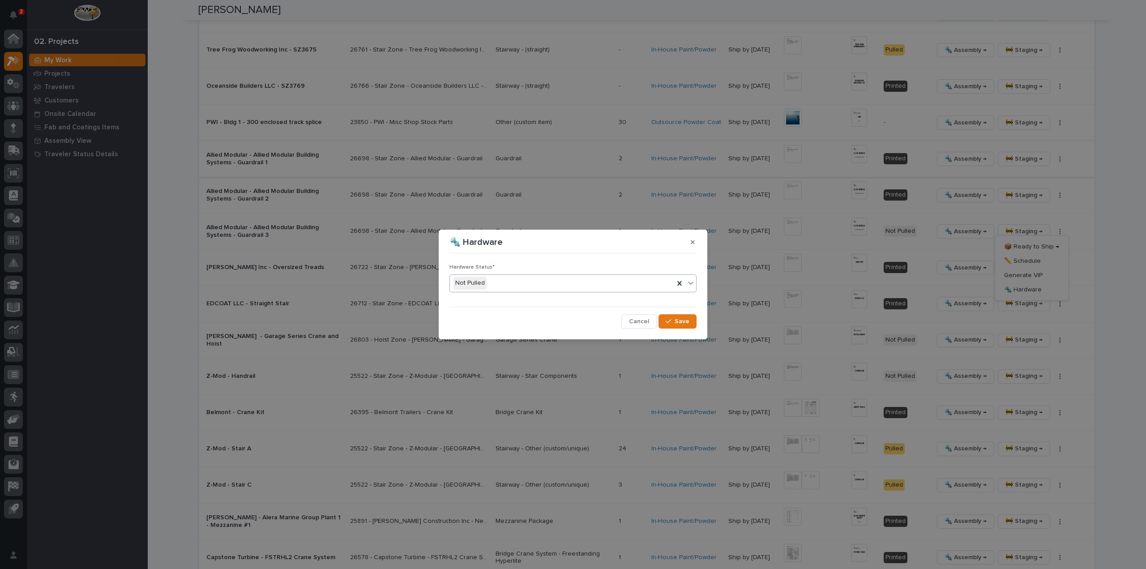
click at [503, 286] on div "Not Pulled" at bounding box center [562, 283] width 224 height 15
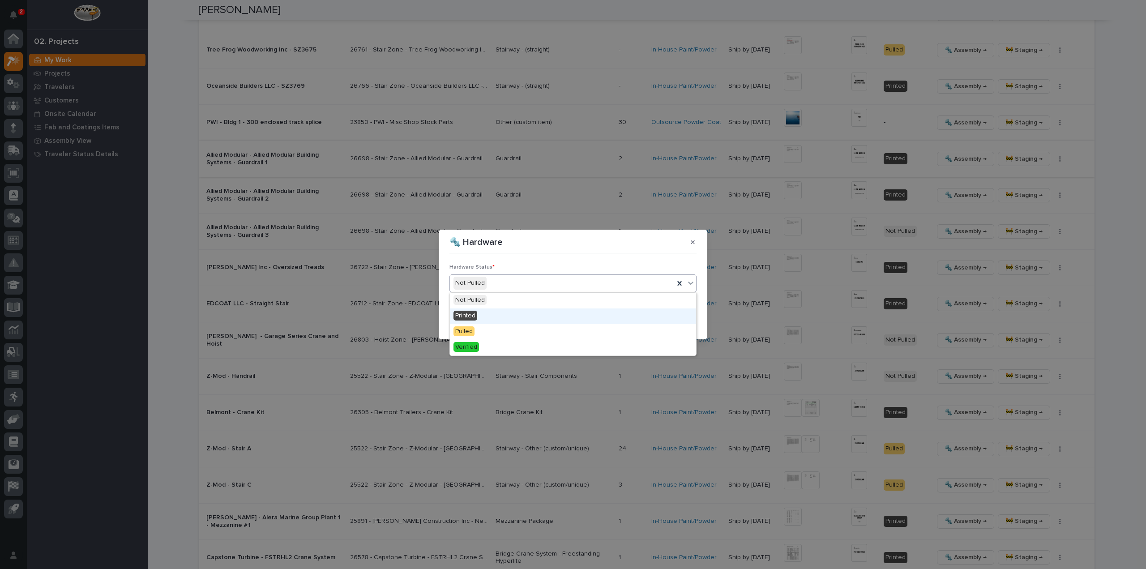
click at [490, 320] on div "Printed" at bounding box center [573, 316] width 246 height 16
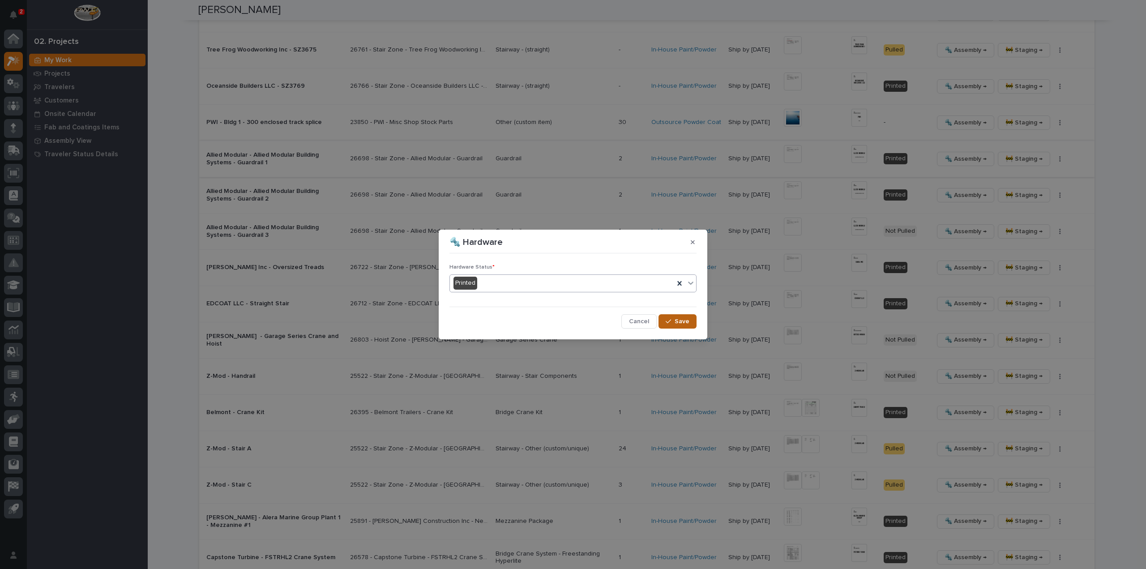
click at [667, 323] on icon "button" at bounding box center [668, 321] width 5 height 6
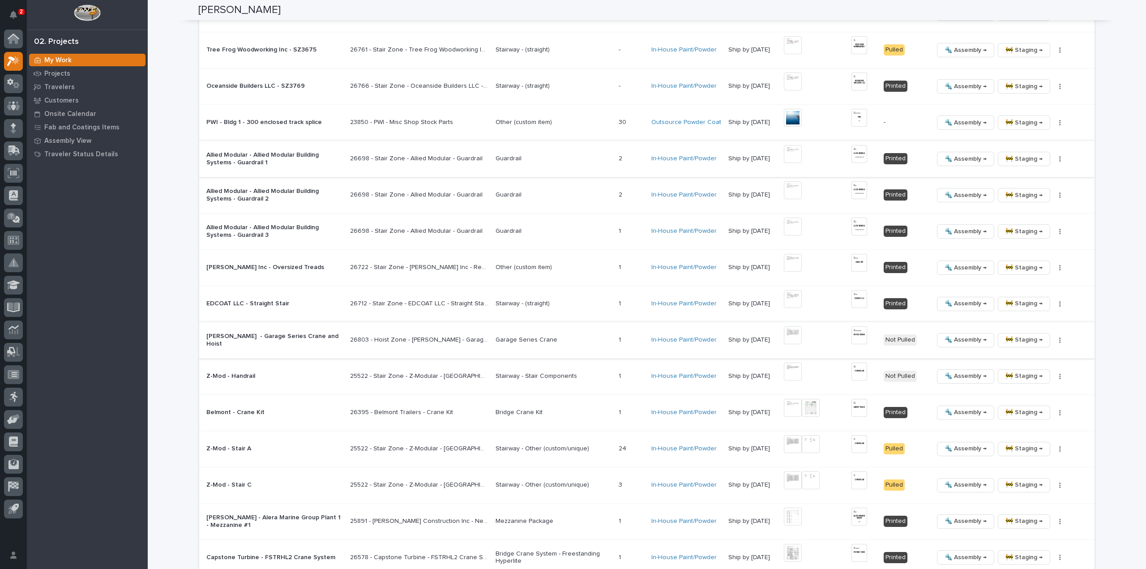
click at [800, 337] on img at bounding box center [793, 335] width 18 height 18
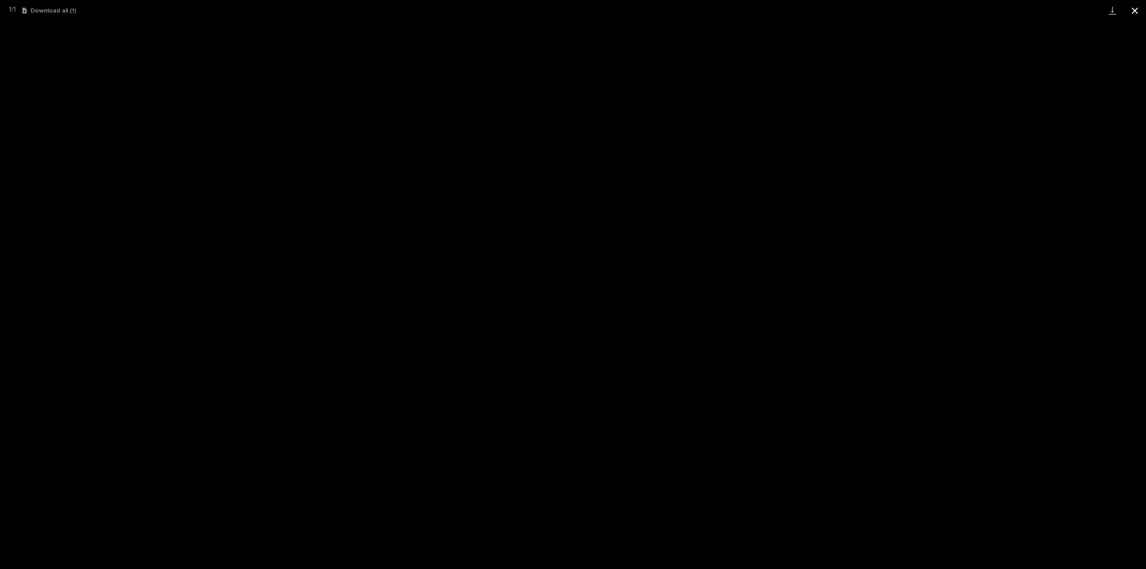
click at [1133, 14] on button "Close gallery" at bounding box center [1134, 10] width 22 height 21
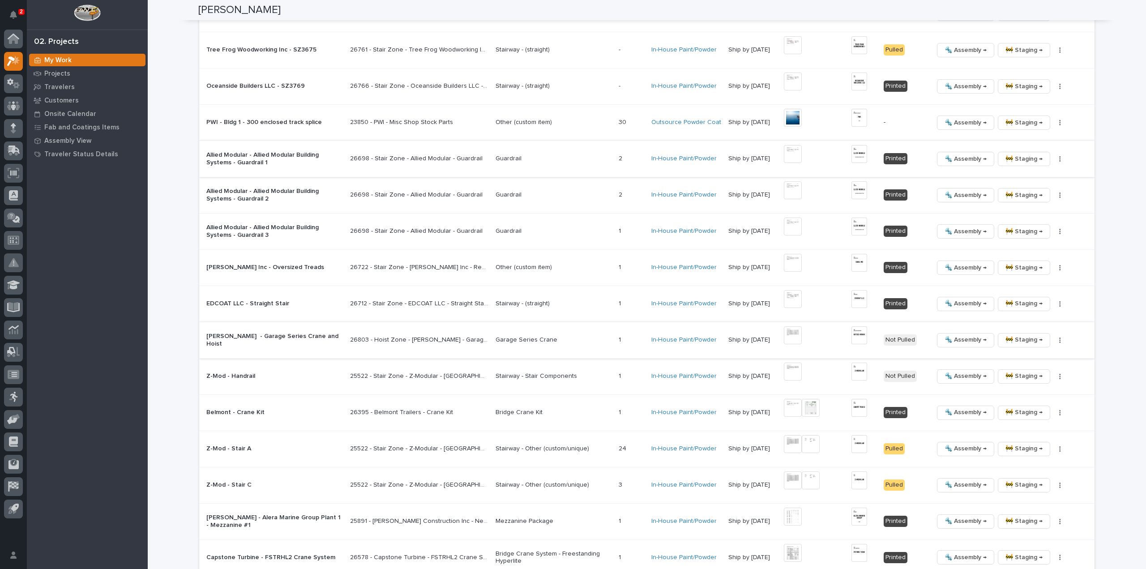
click at [1060, 337] on button "button" at bounding box center [1060, 340] width 13 height 6
click at [1029, 398] on span "🔩 Hardware" at bounding box center [1023, 398] width 38 height 11
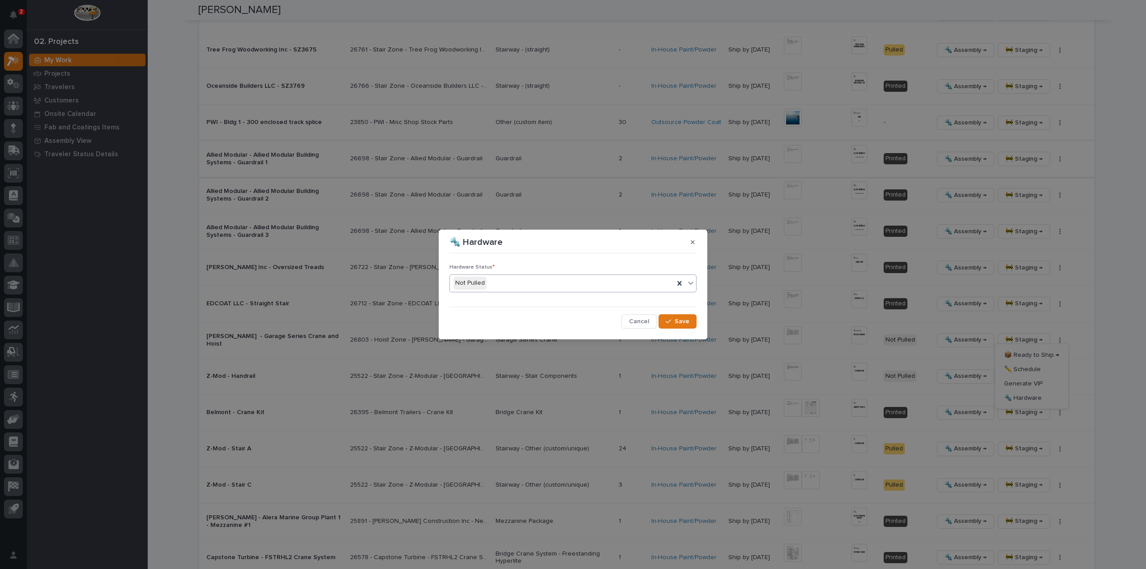
click at [509, 288] on div "Not Pulled" at bounding box center [562, 283] width 224 height 15
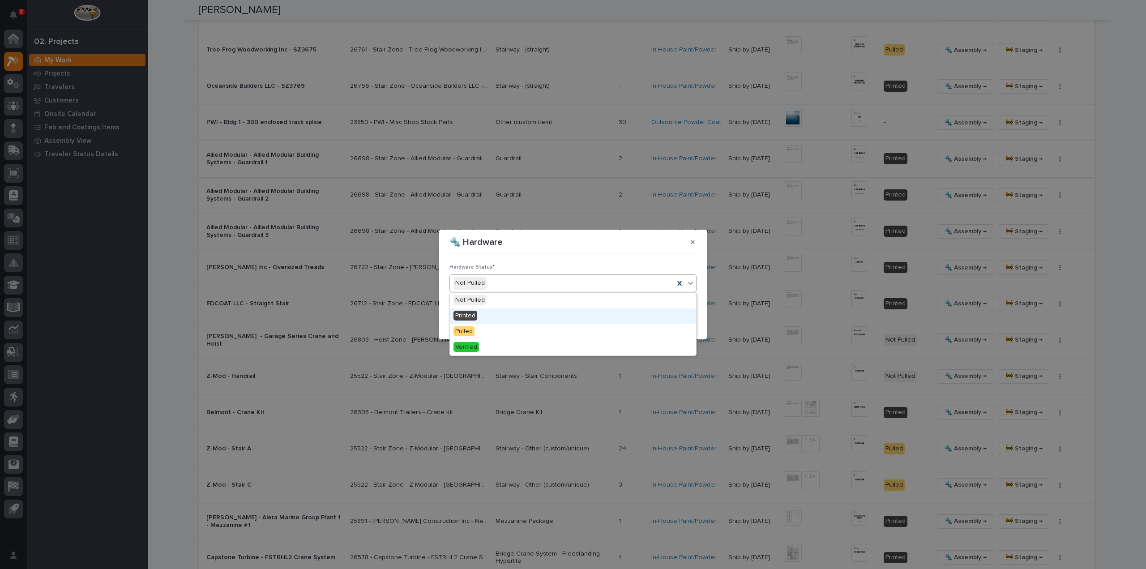
click at [501, 315] on div "Printed" at bounding box center [573, 316] width 246 height 16
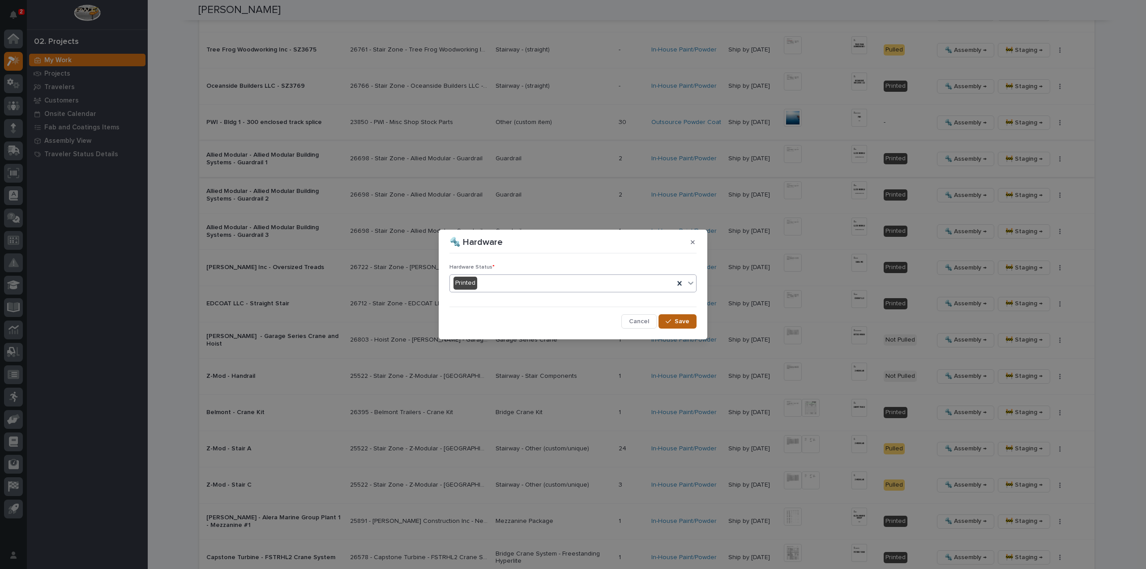
click at [687, 322] on span "Save" at bounding box center [681, 321] width 15 height 8
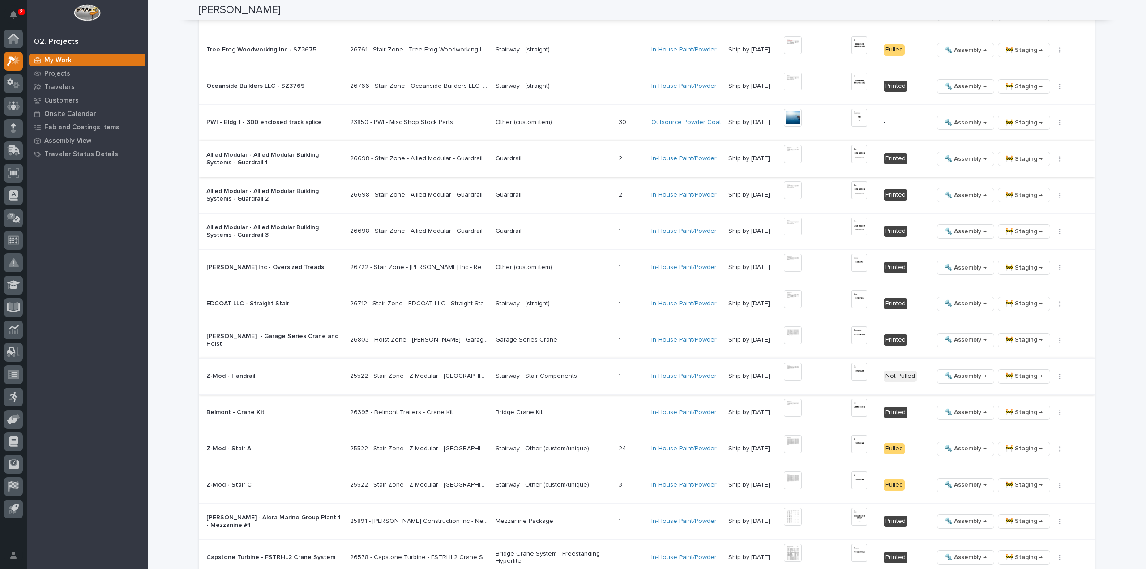
drag, startPoint x: 765, startPoint y: 365, endPoint x: 801, endPoint y: 368, distance: 36.4
click at [801, 368] on img at bounding box center [793, 372] width 18 height 18
click at [798, 369] on img at bounding box center [793, 372] width 18 height 18
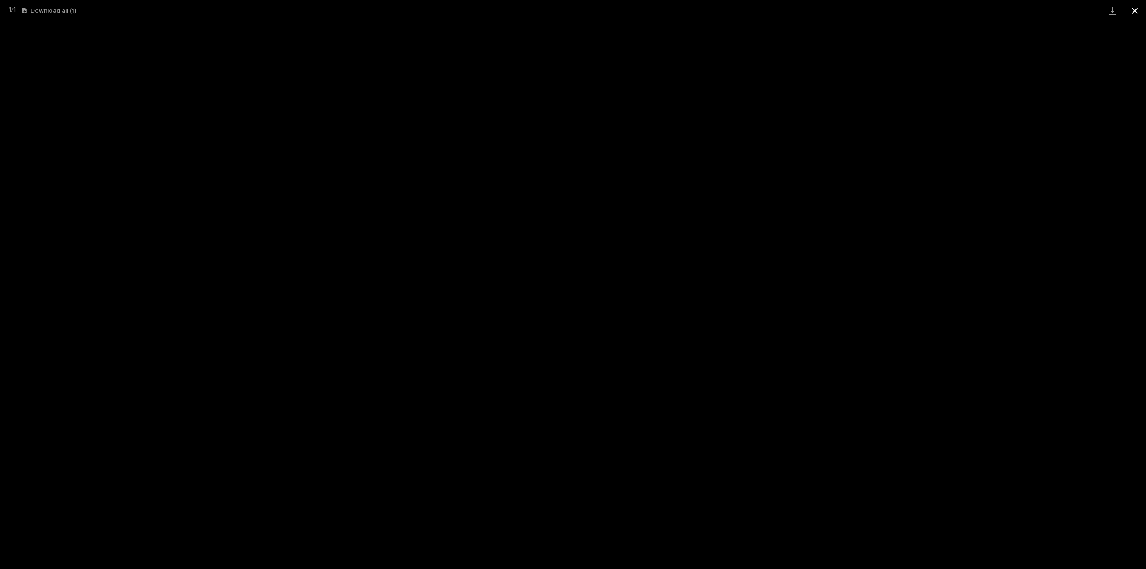
click at [1136, 13] on button "Close gallery" at bounding box center [1134, 10] width 22 height 21
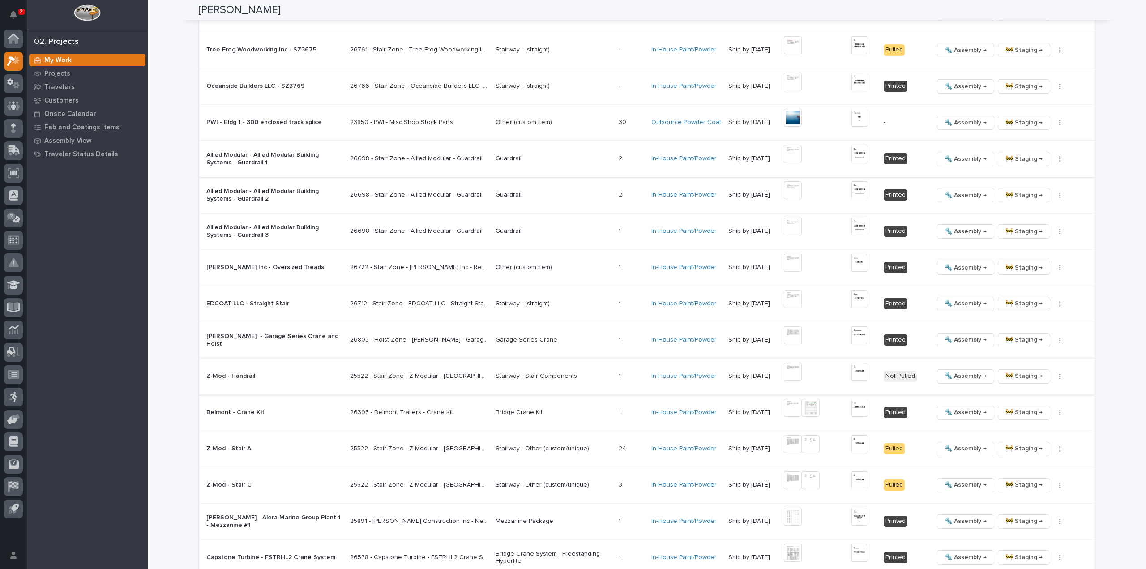
click at [860, 367] on img at bounding box center [859, 372] width 16 height 18
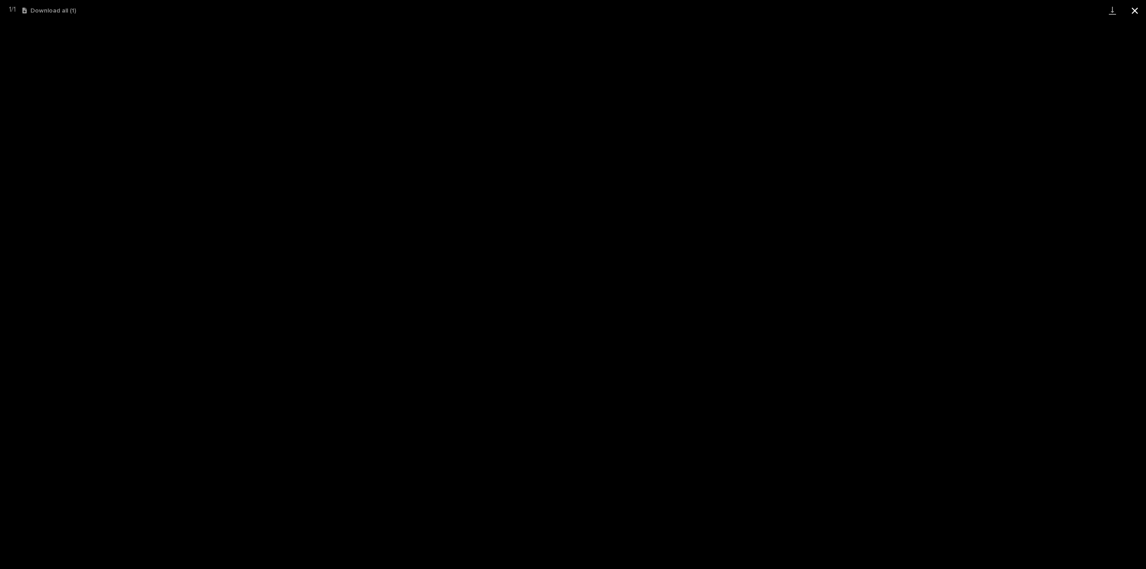
click at [1133, 13] on button "Close gallery" at bounding box center [1134, 10] width 22 height 21
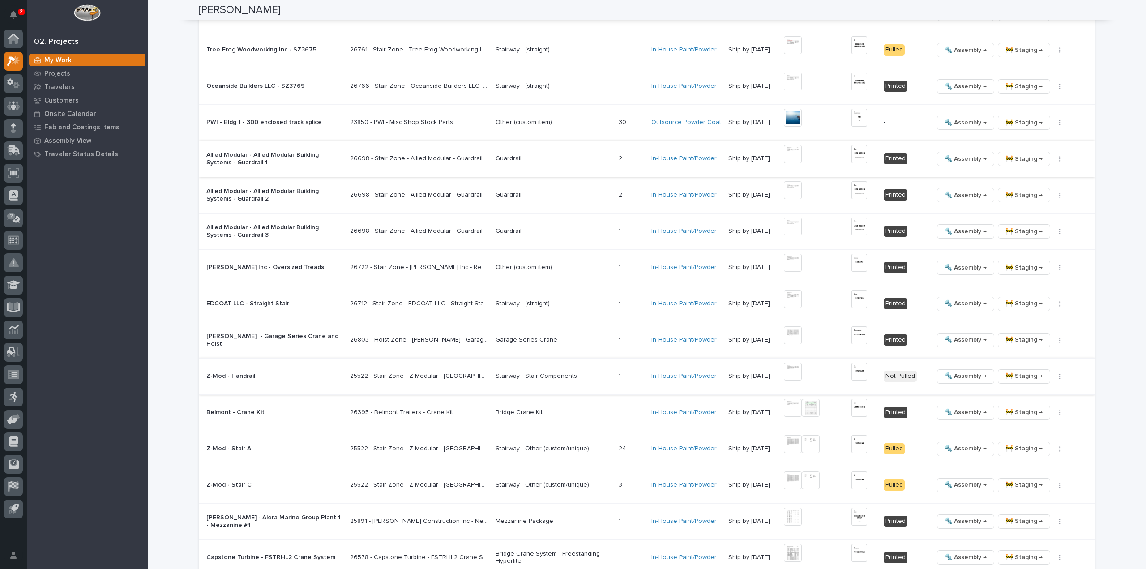
click at [1059, 375] on icon "button" at bounding box center [1059, 376] width 1 height 5
click at [1029, 433] on span "🔩 Hardware" at bounding box center [1023, 433] width 38 height 11
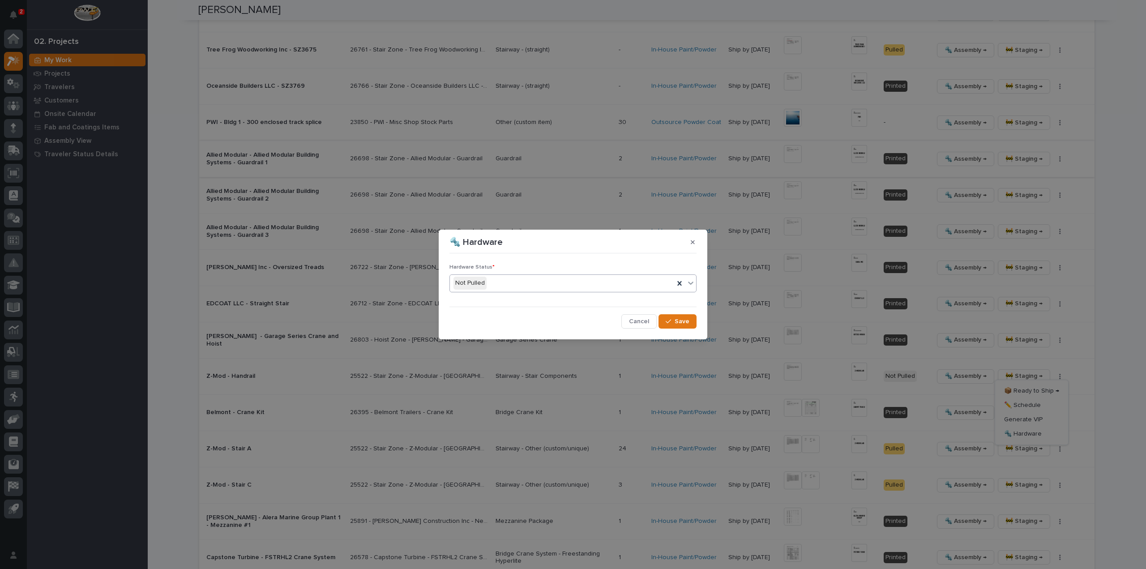
click at [508, 286] on div "Not Pulled" at bounding box center [562, 283] width 224 height 15
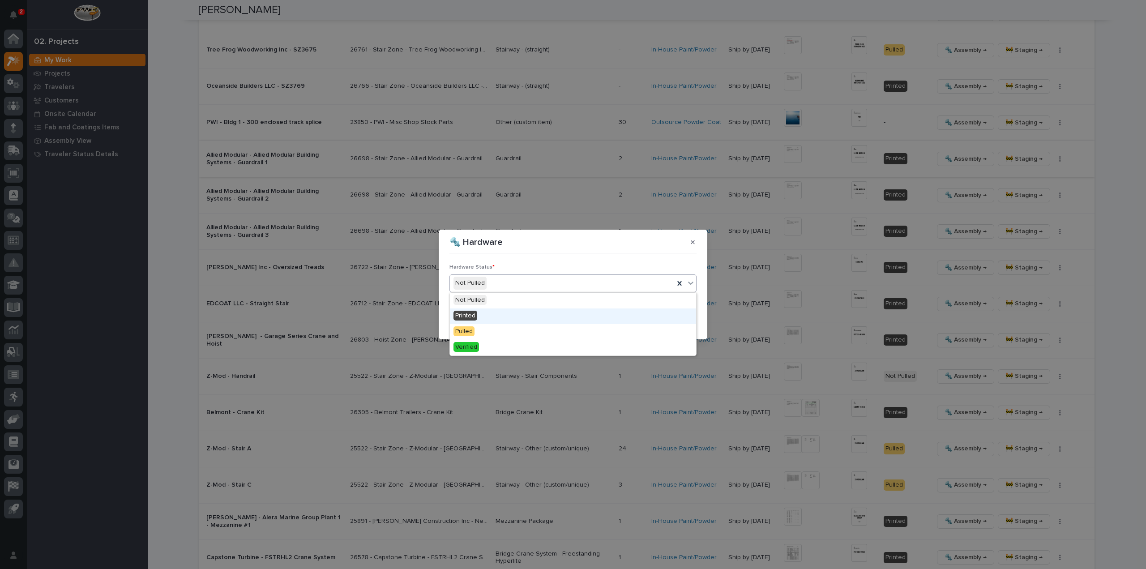
click at [508, 316] on div "Printed" at bounding box center [573, 316] width 246 height 16
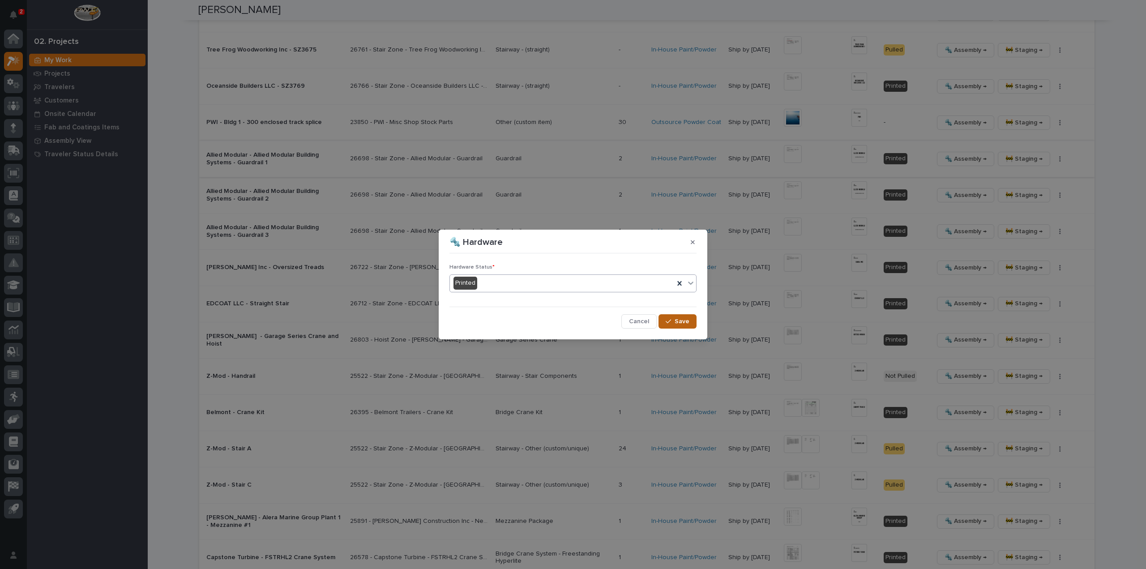
click at [686, 322] on span "Save" at bounding box center [681, 321] width 15 height 8
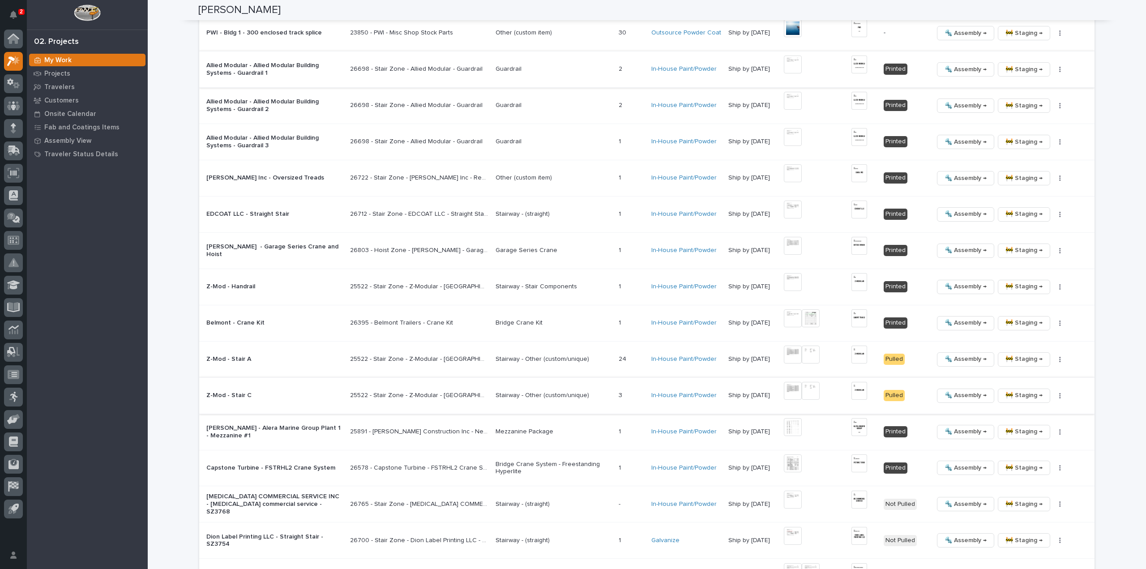
scroll to position [1349, 0]
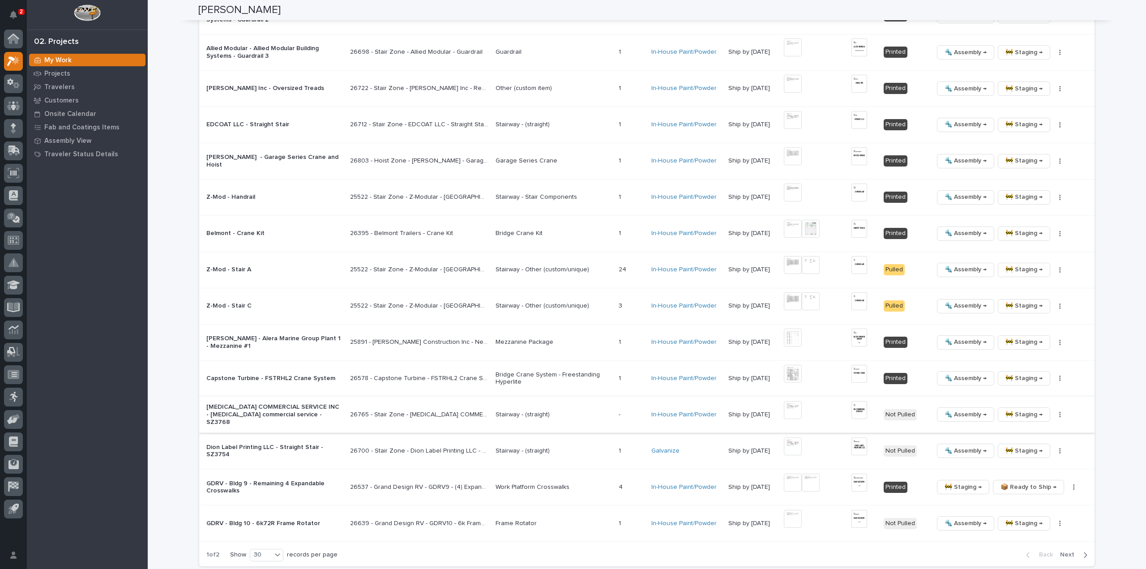
click at [793, 408] on img at bounding box center [793, 410] width 18 height 18
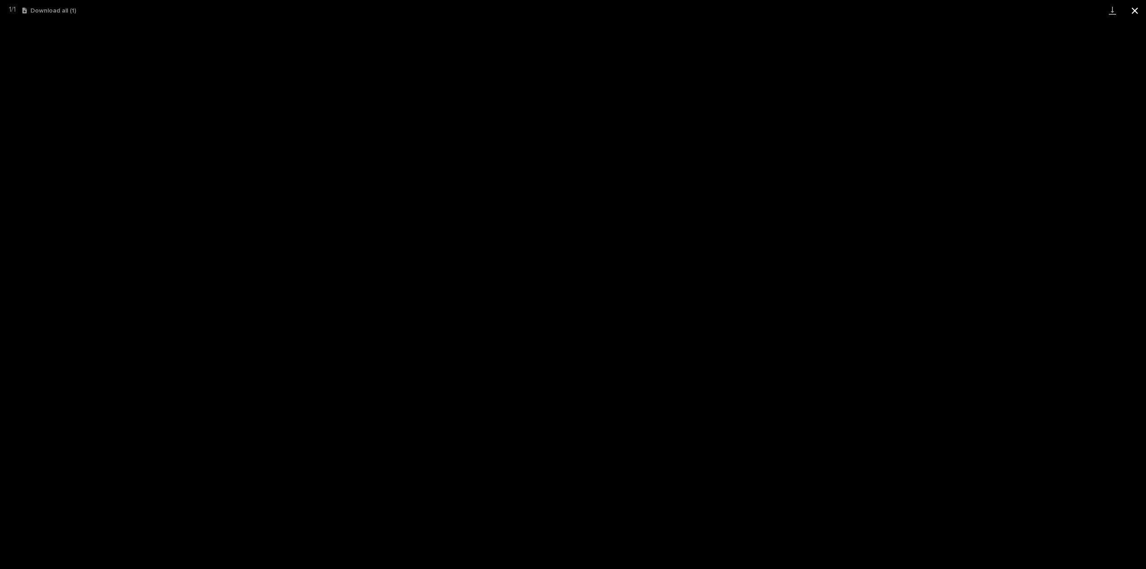
click at [1137, 10] on button "Close gallery" at bounding box center [1134, 10] width 22 height 21
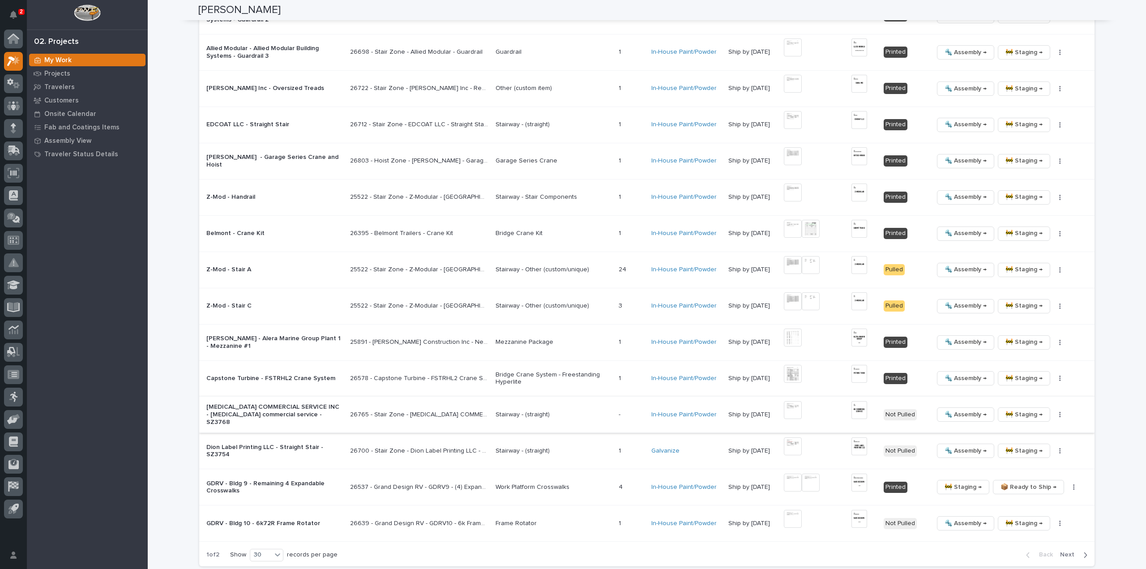
click at [861, 406] on img at bounding box center [859, 410] width 16 height 18
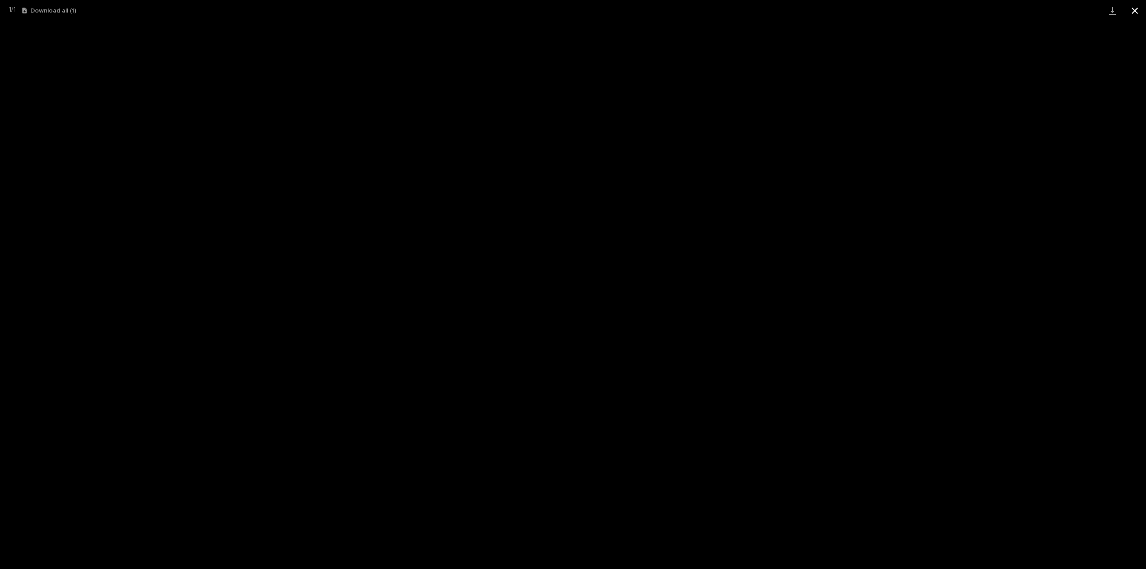
click at [1136, 9] on button "Close gallery" at bounding box center [1134, 10] width 22 height 21
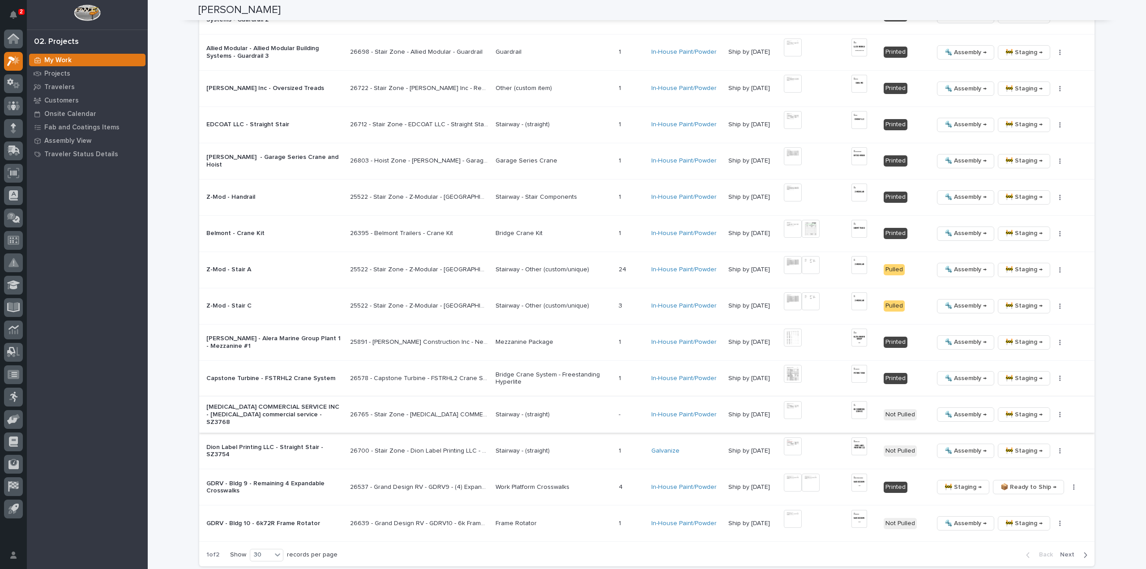
click at [1060, 411] on button "button" at bounding box center [1060, 414] width 13 height 6
click at [1029, 472] on span "🔩 Hardware" at bounding box center [1023, 471] width 38 height 11
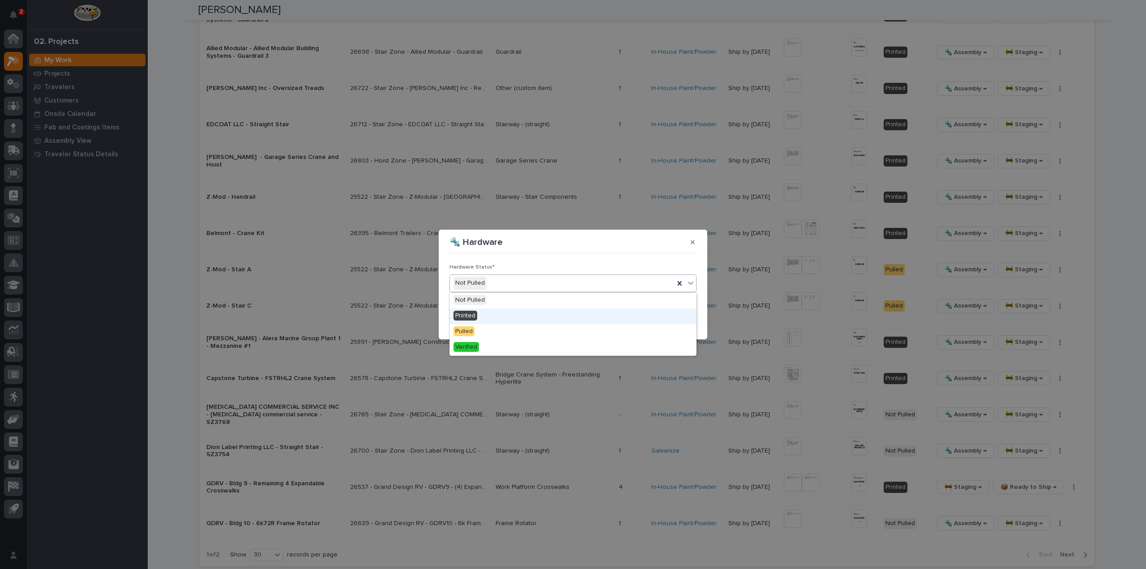
click at [480, 313] on div "Printed" at bounding box center [573, 316] width 246 height 16
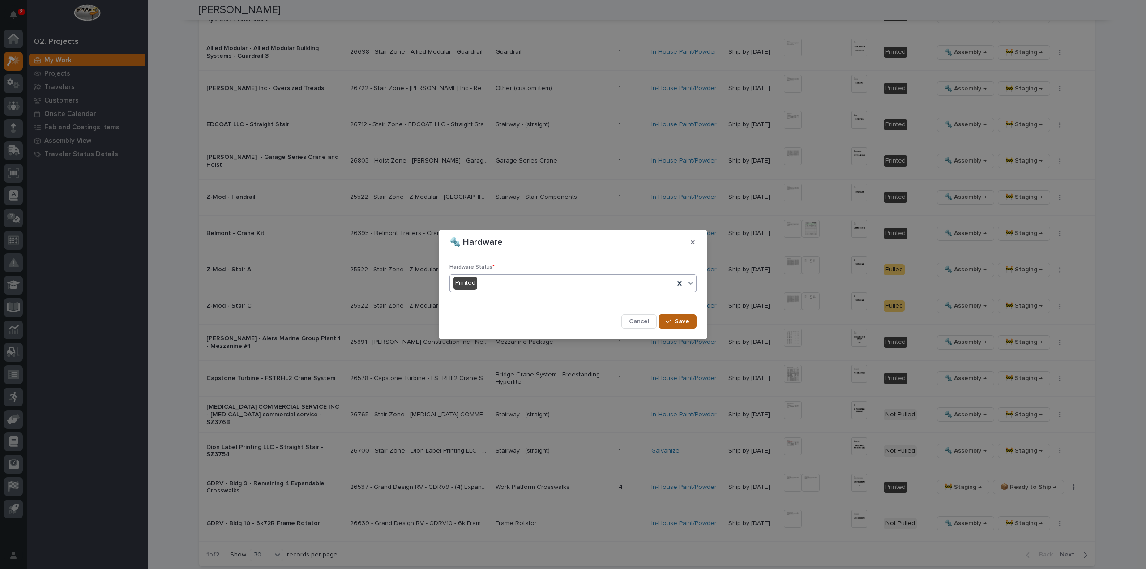
click at [676, 322] on span "Save" at bounding box center [681, 321] width 15 height 8
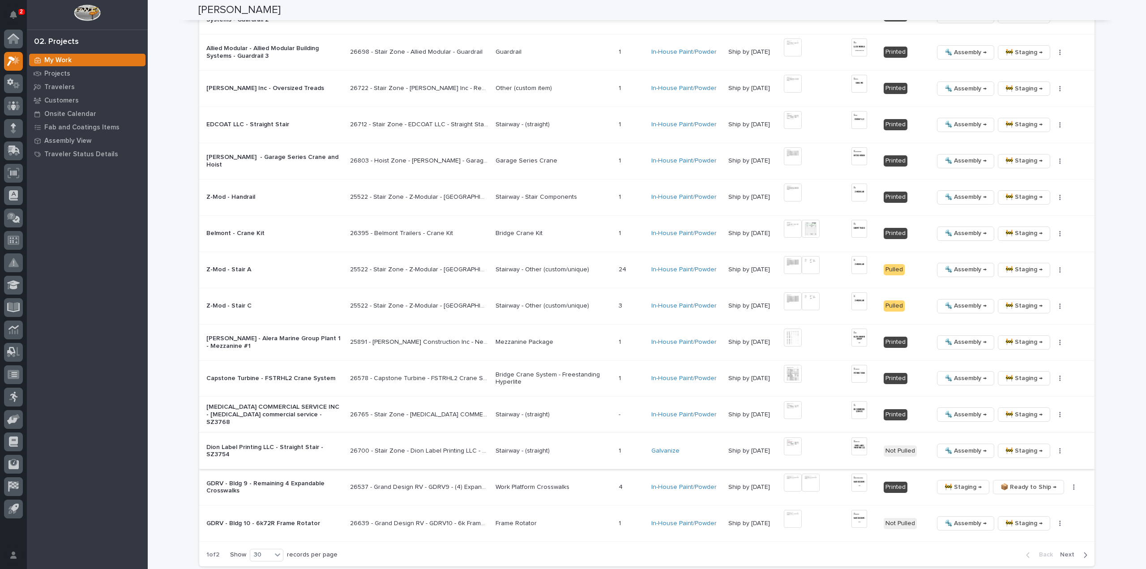
click at [861, 443] on img at bounding box center [859, 446] width 16 height 18
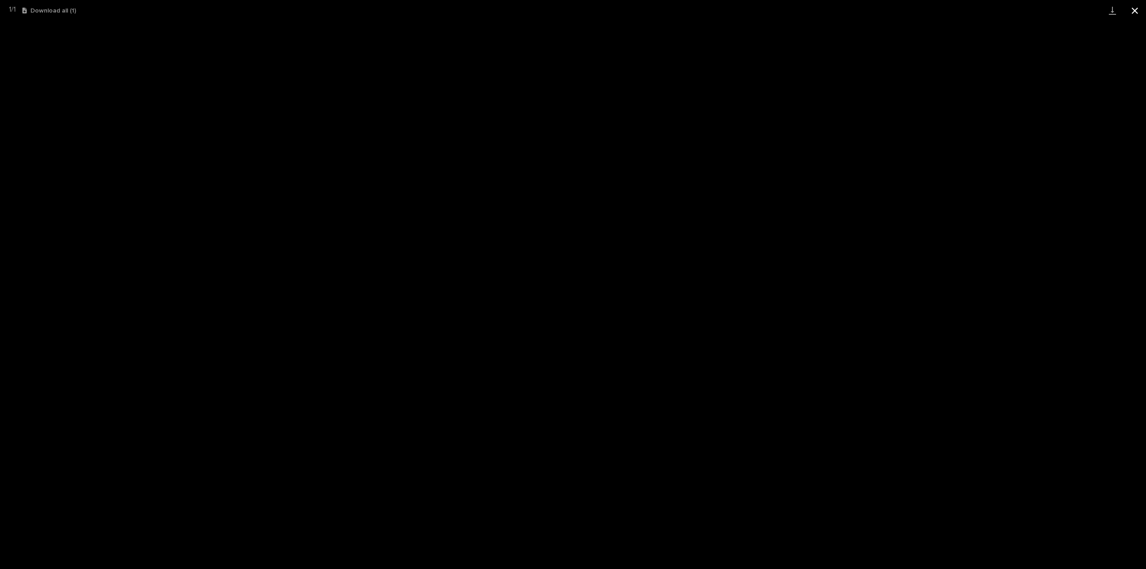
click at [1136, 12] on button "Close gallery" at bounding box center [1134, 10] width 22 height 21
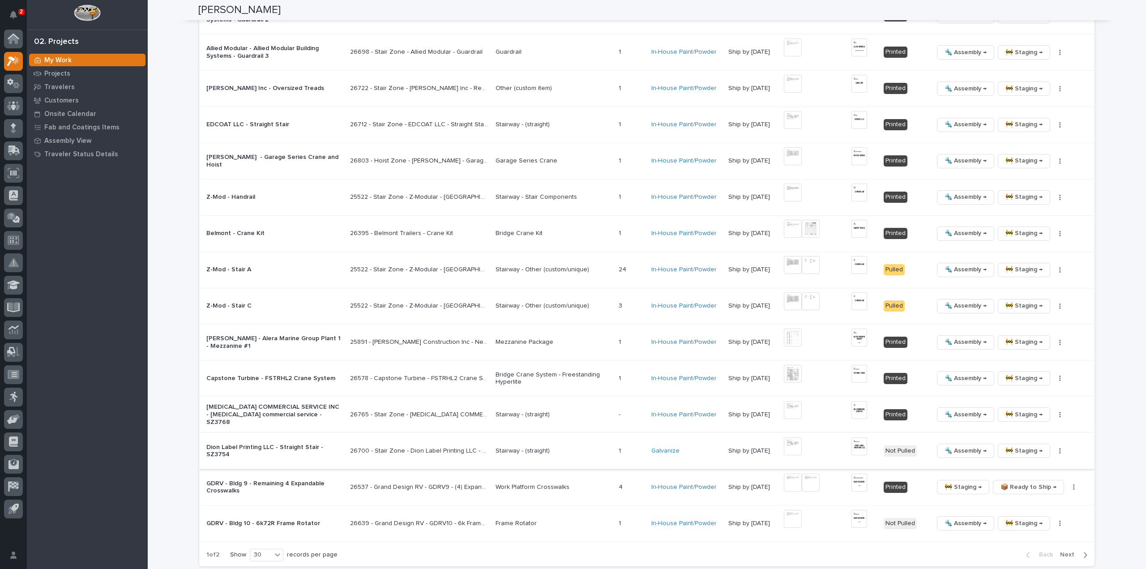
click at [797, 439] on img at bounding box center [793, 446] width 18 height 18
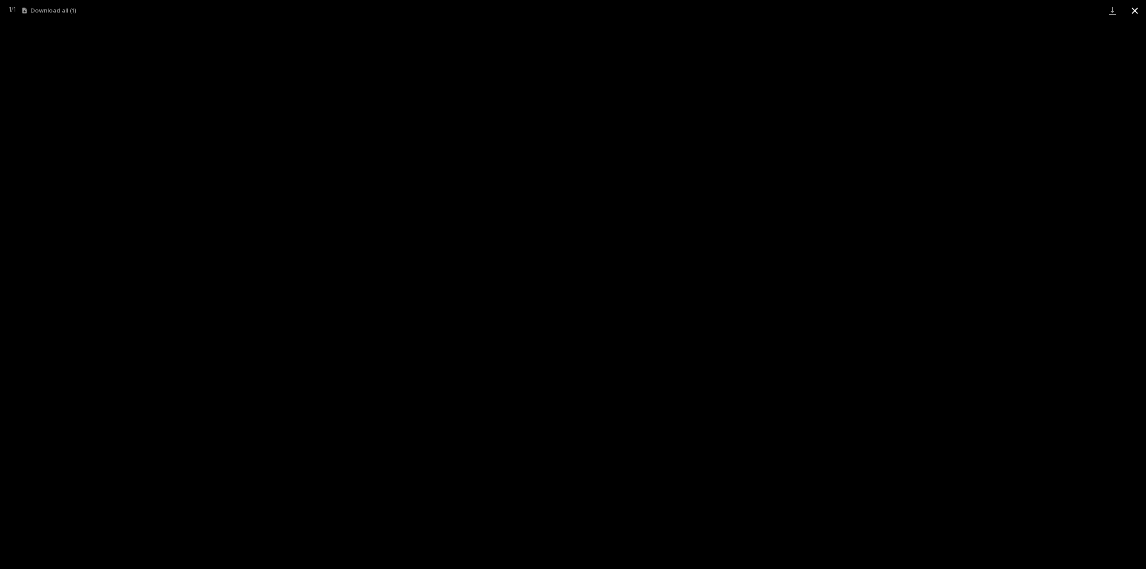
drag, startPoint x: 1137, startPoint y: 9, endPoint x: 1129, endPoint y: 14, distance: 9.4
click at [1136, 9] on button "Close gallery" at bounding box center [1134, 10] width 22 height 21
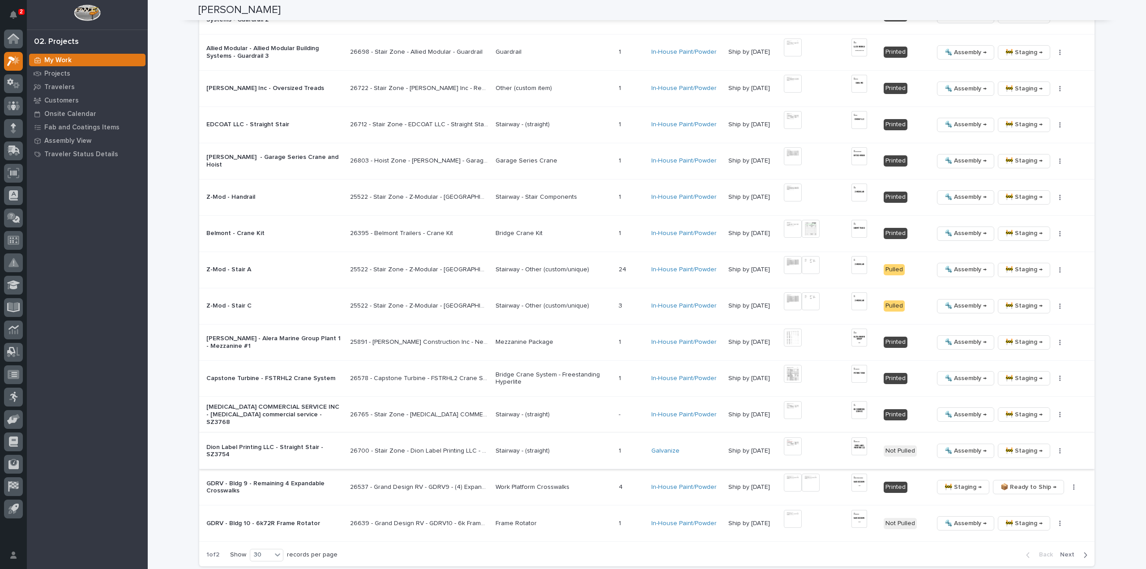
click at [1060, 448] on button "button" at bounding box center [1060, 451] width 13 height 6
click at [1025, 508] on span "🔩 Hardware" at bounding box center [1023, 507] width 38 height 11
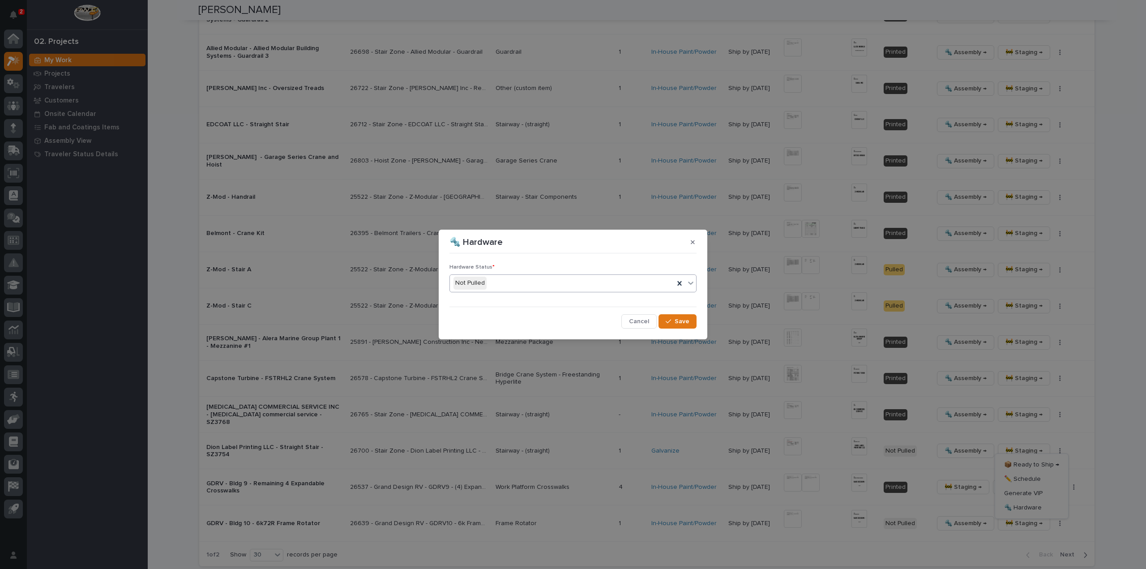
click at [508, 282] on div "Not Pulled" at bounding box center [562, 283] width 224 height 15
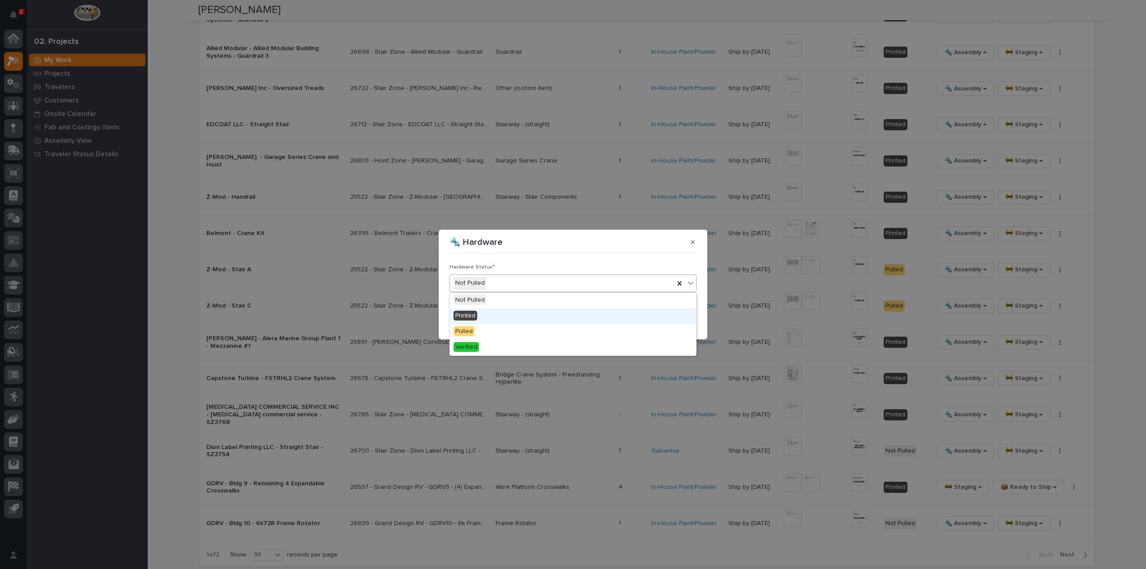
click at [504, 312] on div "Printed" at bounding box center [573, 316] width 246 height 16
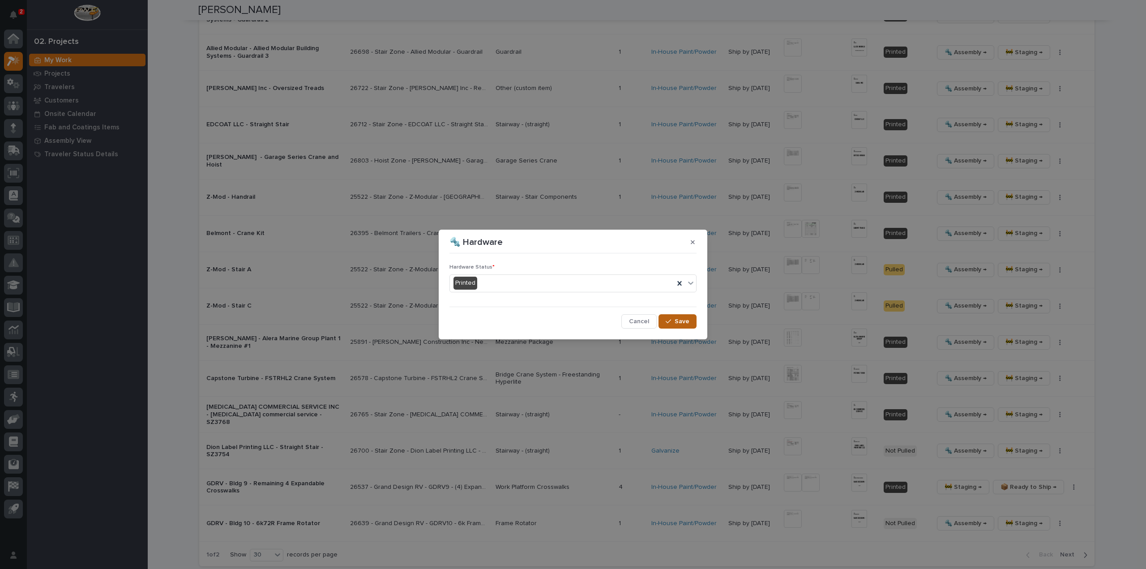
click at [679, 317] on span "Save" at bounding box center [681, 321] width 15 height 8
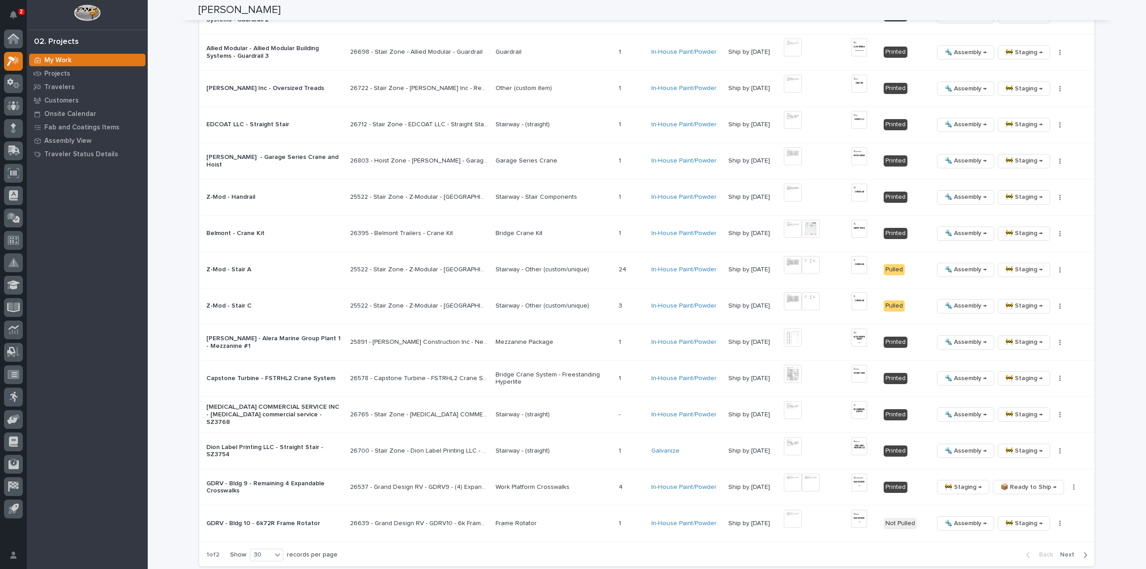
scroll to position [1438, 0]
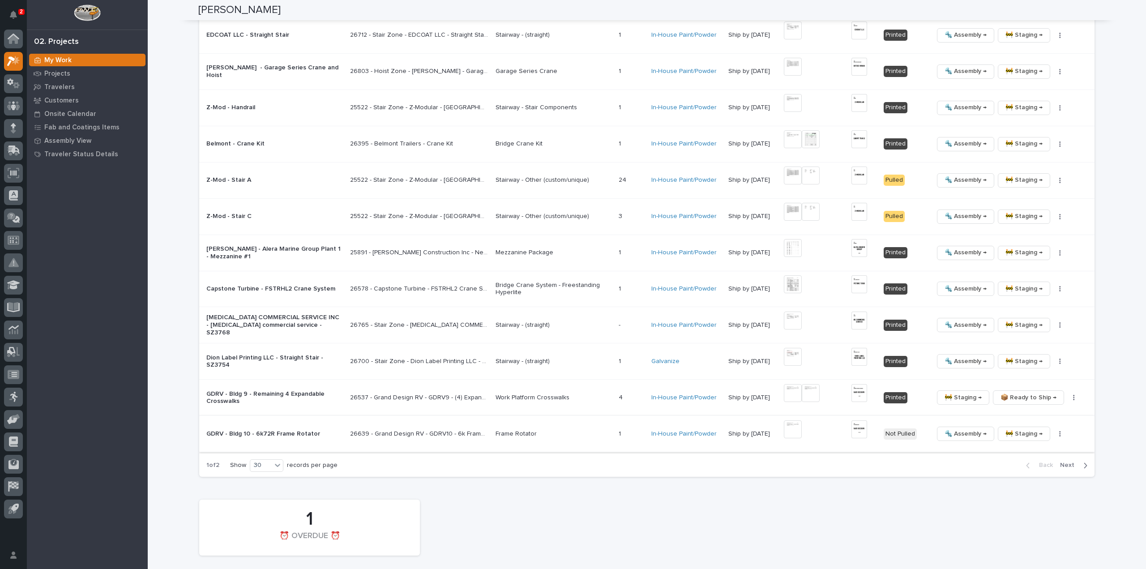
click at [795, 427] on img at bounding box center [793, 429] width 18 height 18
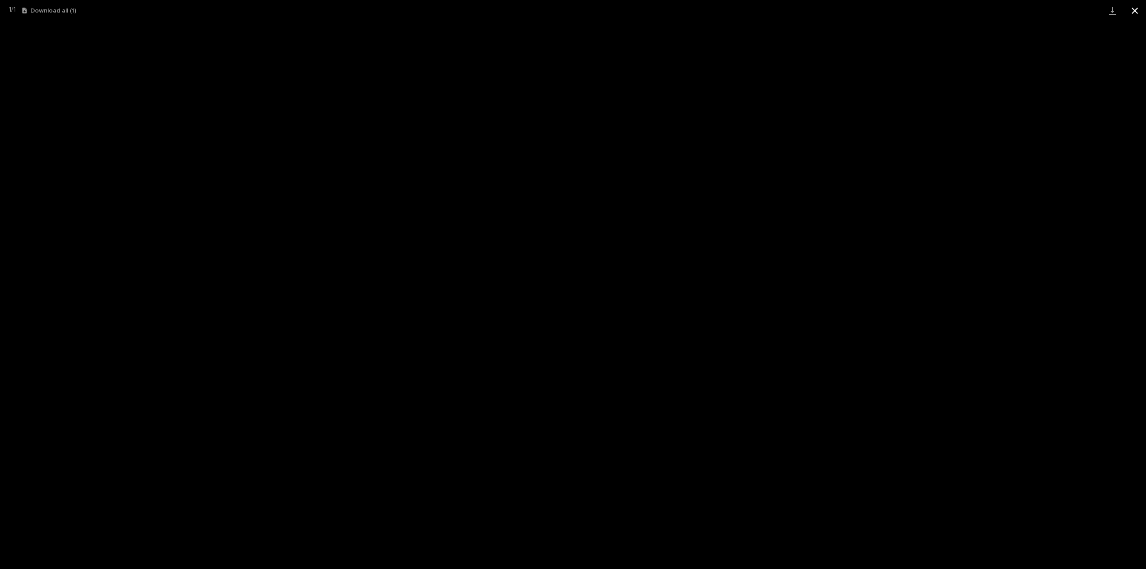
click at [1133, 11] on button "Close gallery" at bounding box center [1134, 10] width 22 height 21
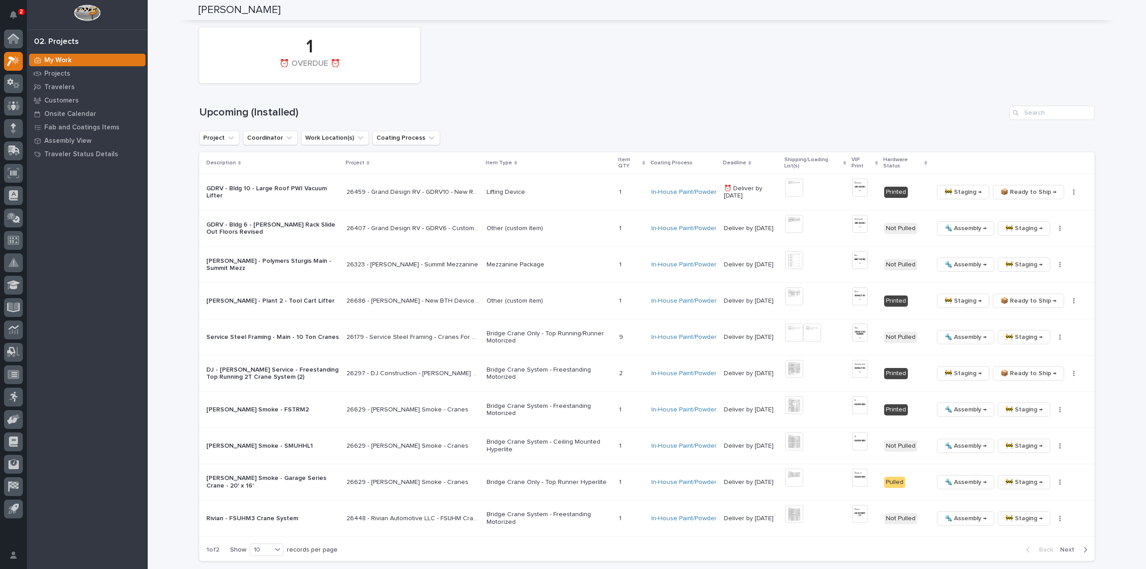
scroll to position [1973, 0]
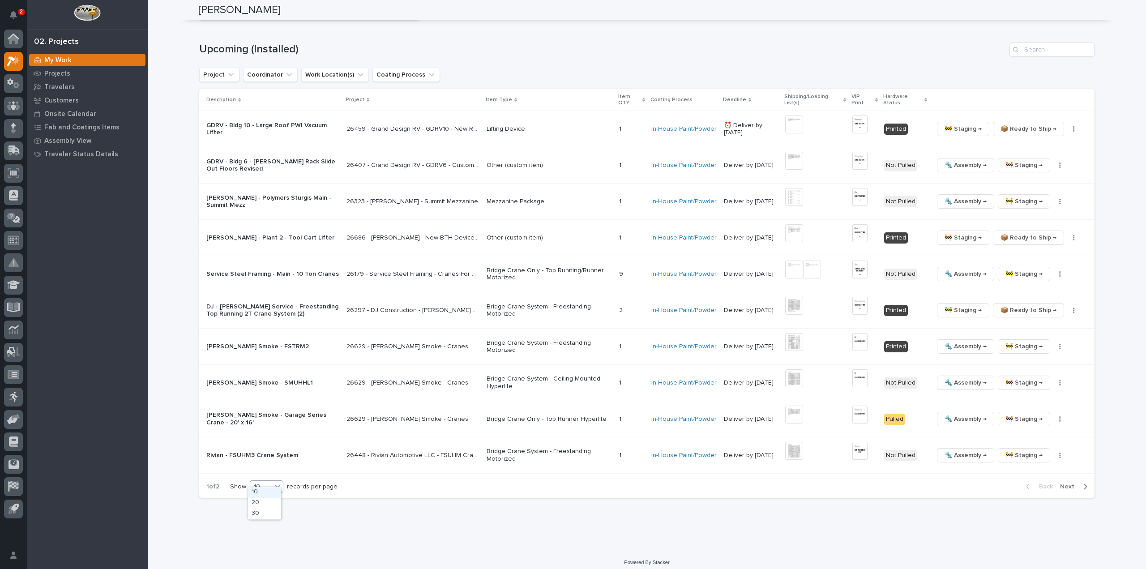
click at [257, 482] on div "10" at bounding box center [260, 486] width 21 height 9
drag, startPoint x: 259, startPoint y: 492, endPoint x: 279, endPoint y: 517, distance: 31.7
click at [261, 516] on div "30" at bounding box center [264, 513] width 33 height 11
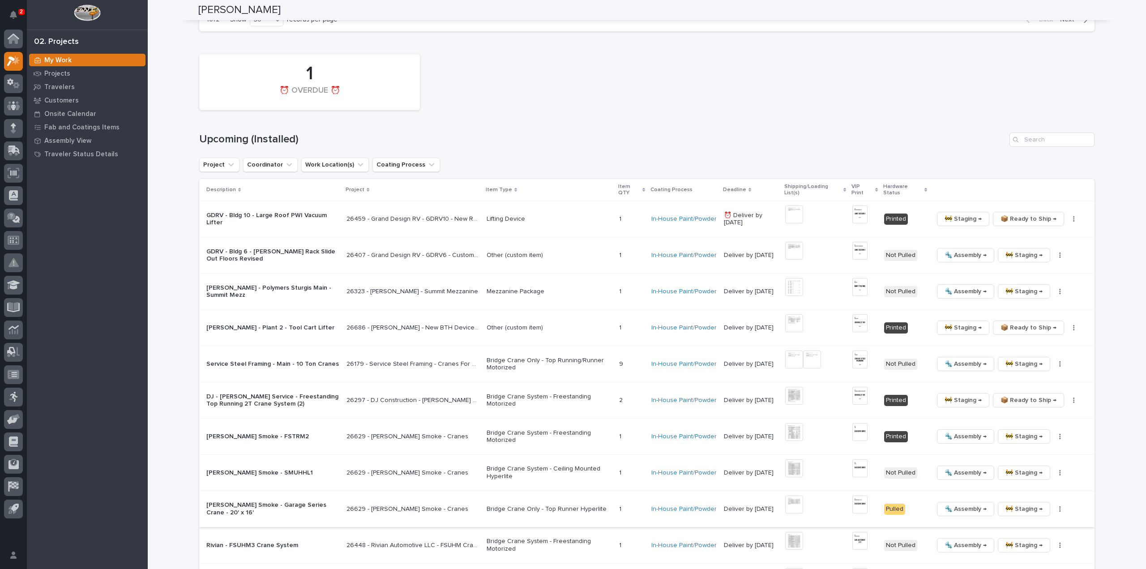
scroll to position [1884, 0]
click at [797, 245] on img at bounding box center [794, 250] width 18 height 18
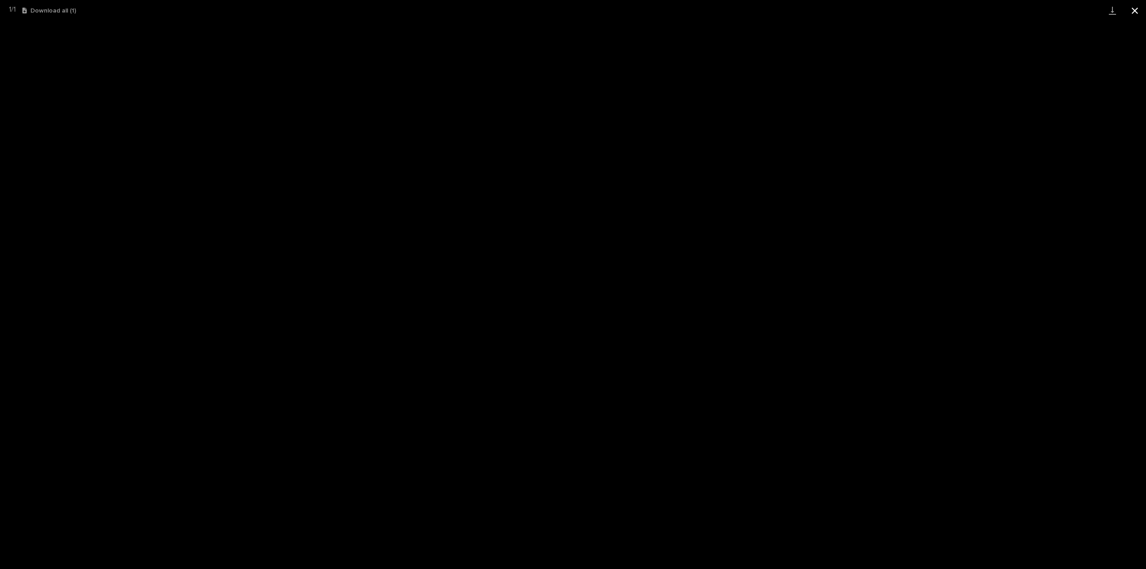
click at [1136, 11] on button "Close gallery" at bounding box center [1134, 10] width 22 height 21
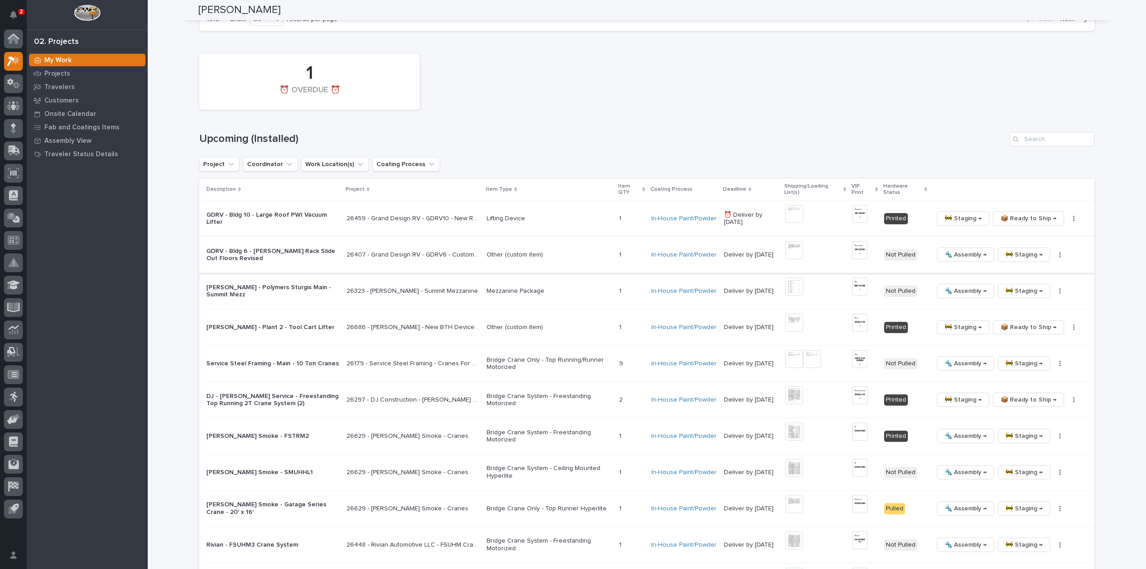
click at [793, 244] on img at bounding box center [794, 250] width 18 height 18
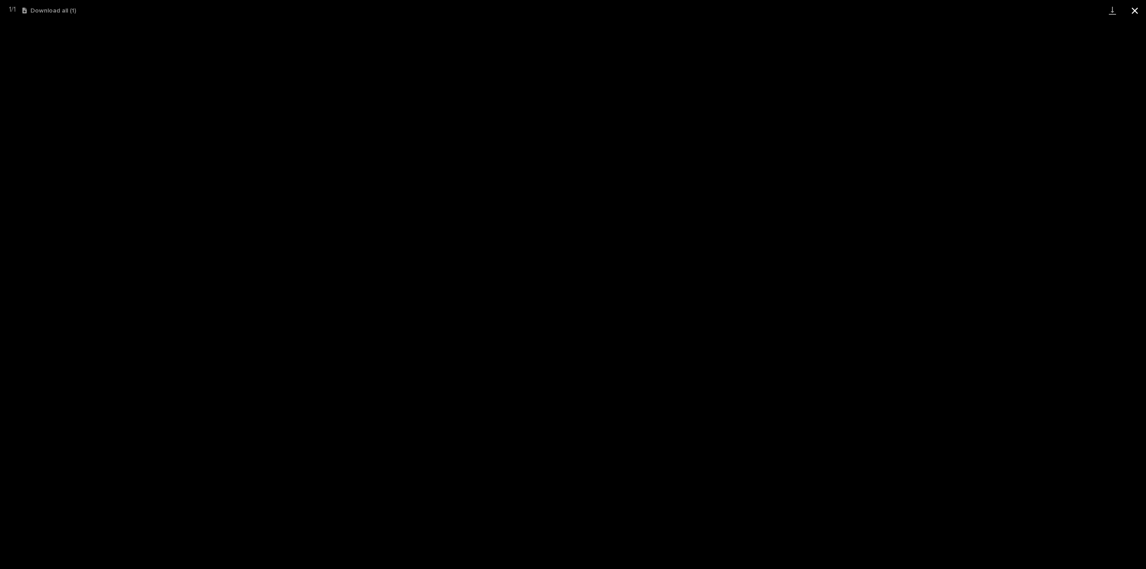
click at [1135, 12] on button "Close gallery" at bounding box center [1134, 10] width 22 height 21
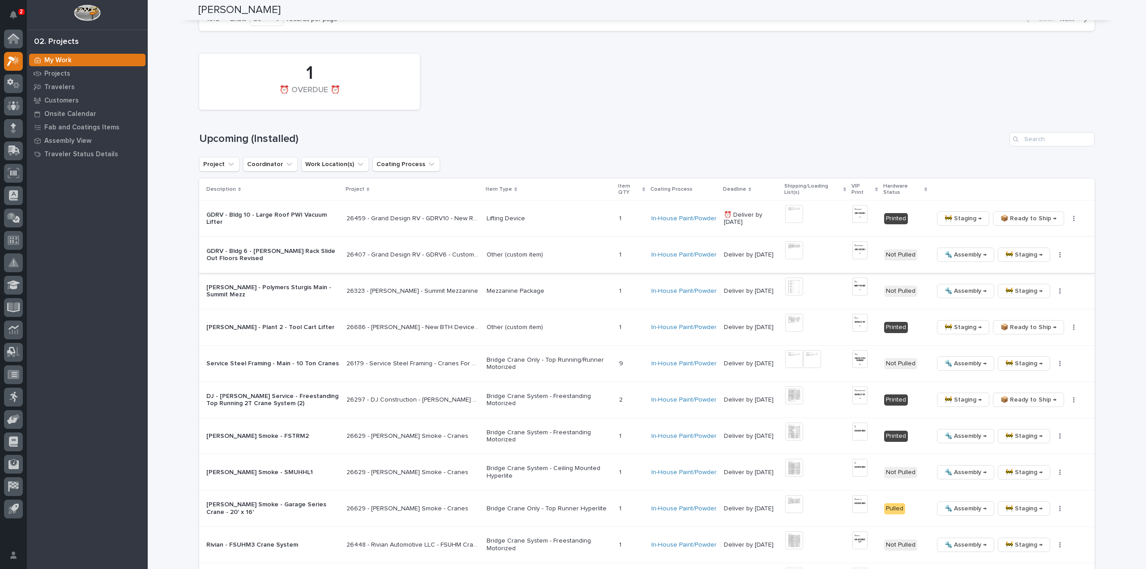
click at [863, 248] on img at bounding box center [859, 250] width 15 height 18
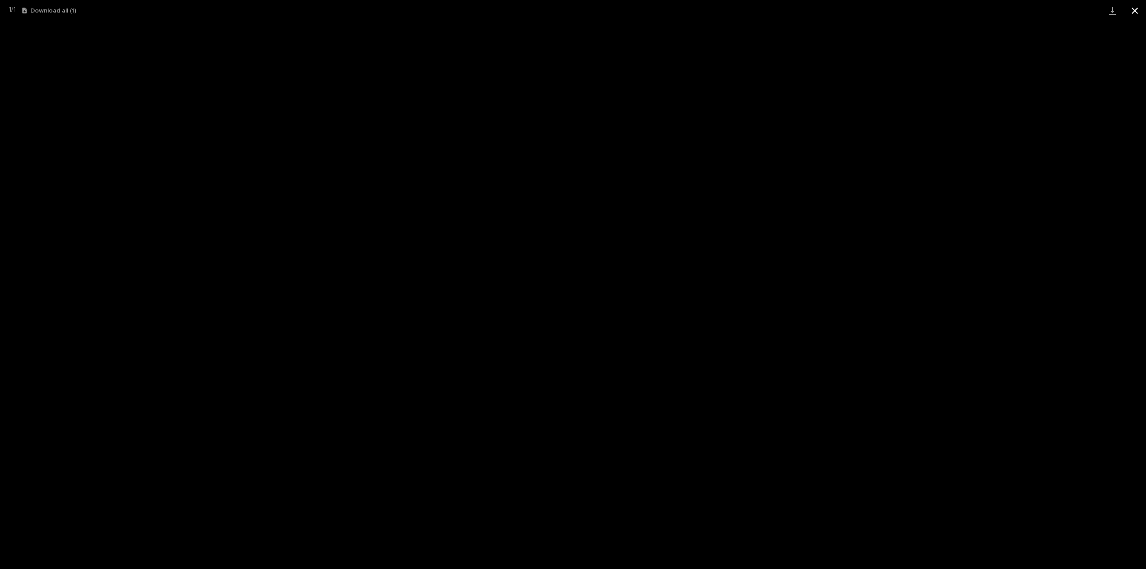
click at [1134, 13] on button "Close gallery" at bounding box center [1134, 10] width 22 height 21
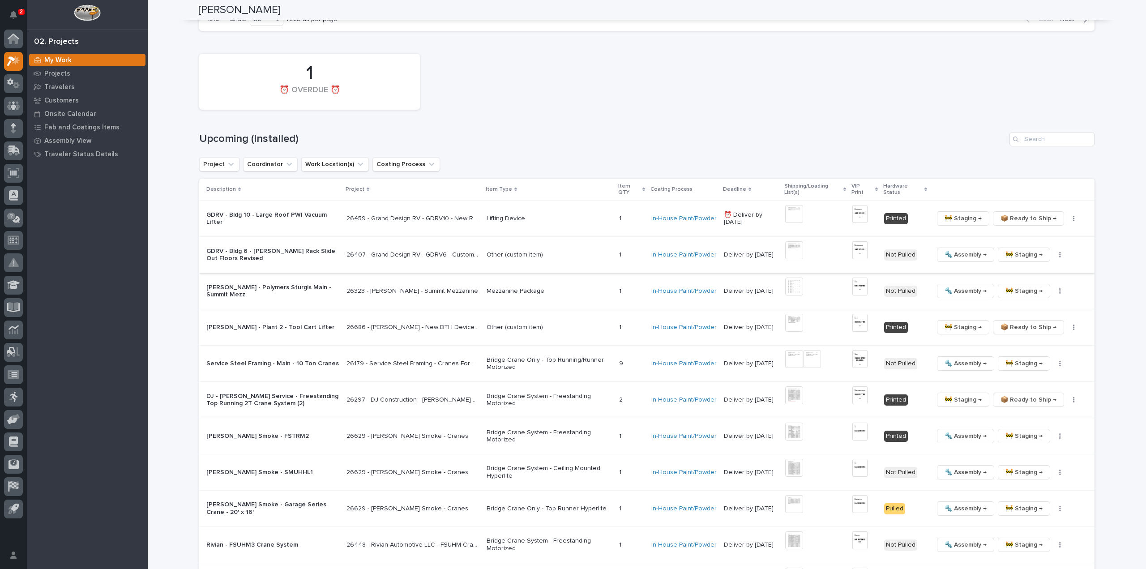
click at [1059, 252] on icon "button" at bounding box center [1059, 254] width 1 height 5
click at [1022, 310] on span "🔩 Hardware" at bounding box center [1023, 315] width 38 height 11
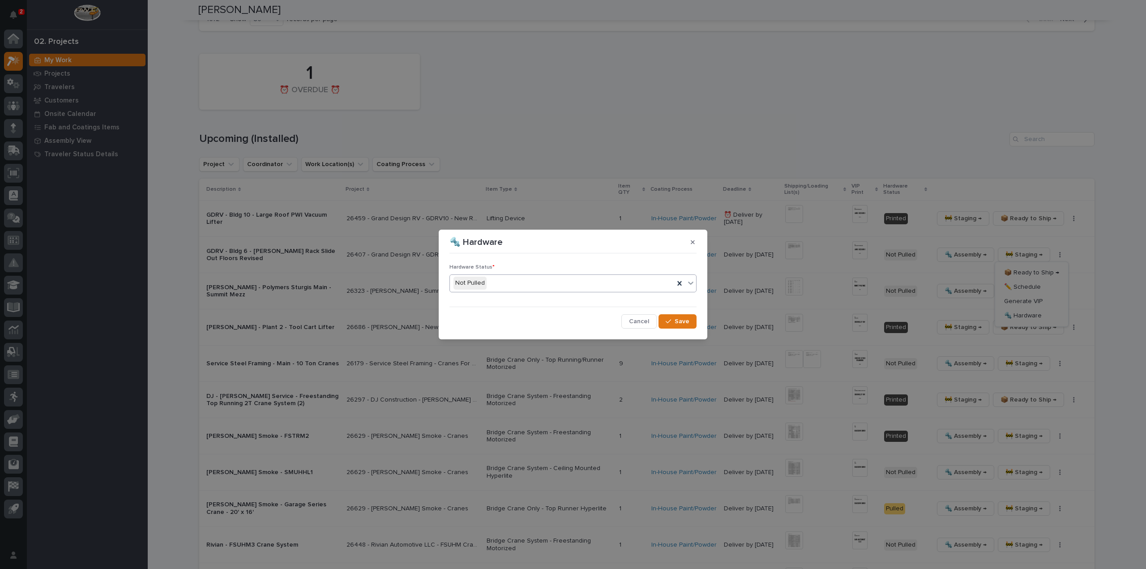
click at [491, 280] on div "Not Pulled" at bounding box center [562, 283] width 224 height 15
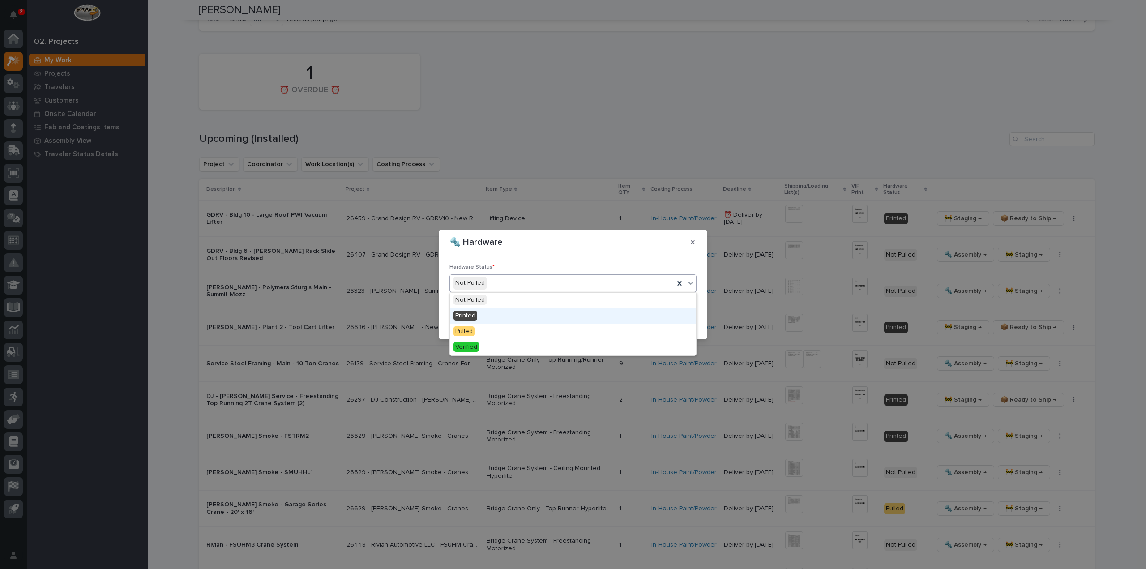
click at [477, 315] on div "Printed" at bounding box center [573, 316] width 246 height 16
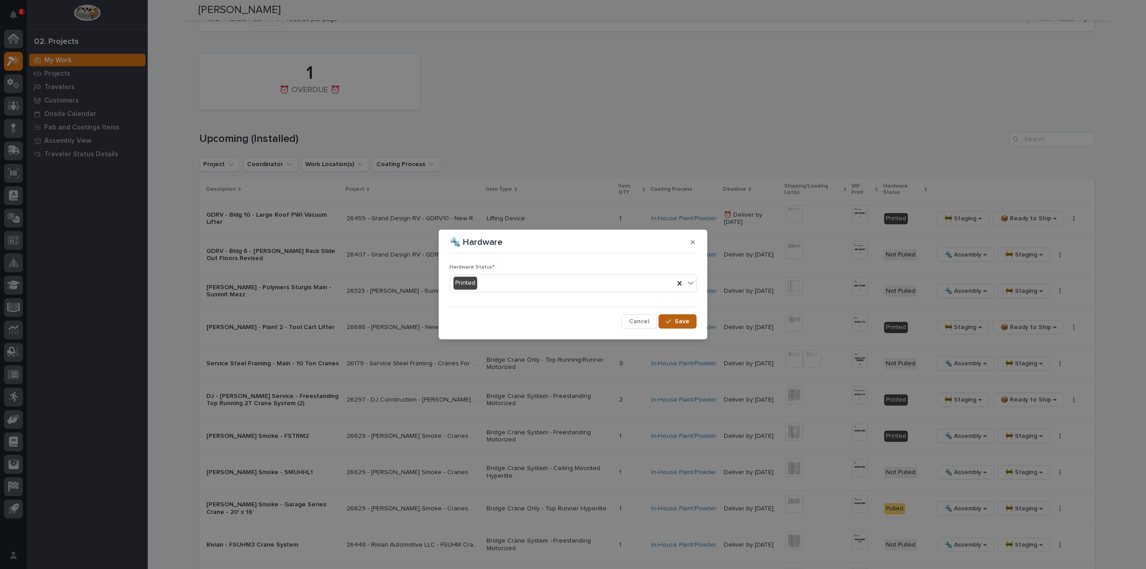
click at [669, 319] on icon "button" at bounding box center [668, 321] width 5 height 6
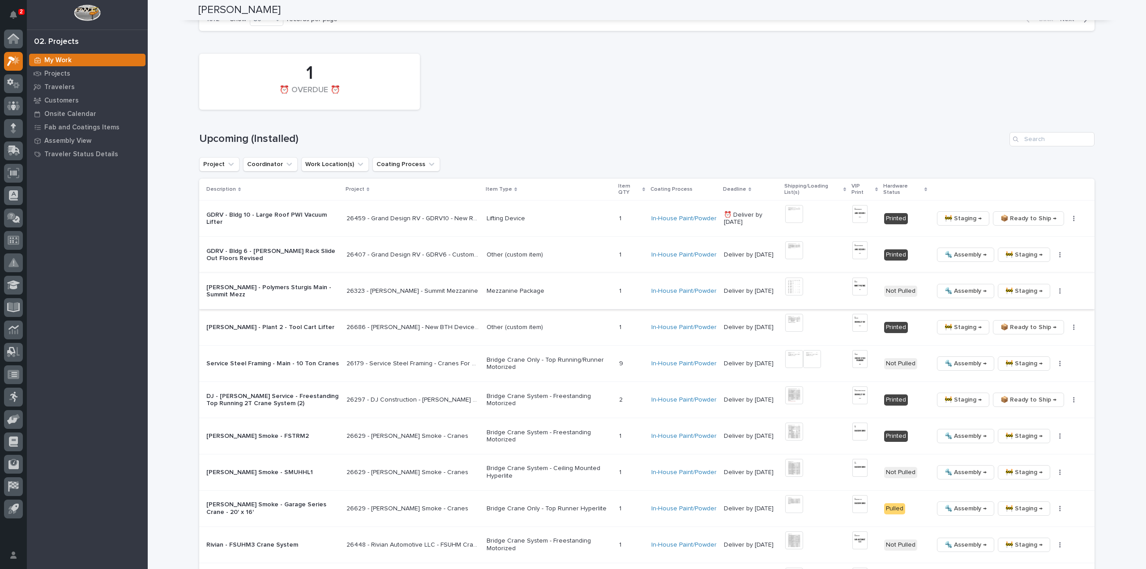
click at [795, 282] on img at bounding box center [794, 286] width 18 height 18
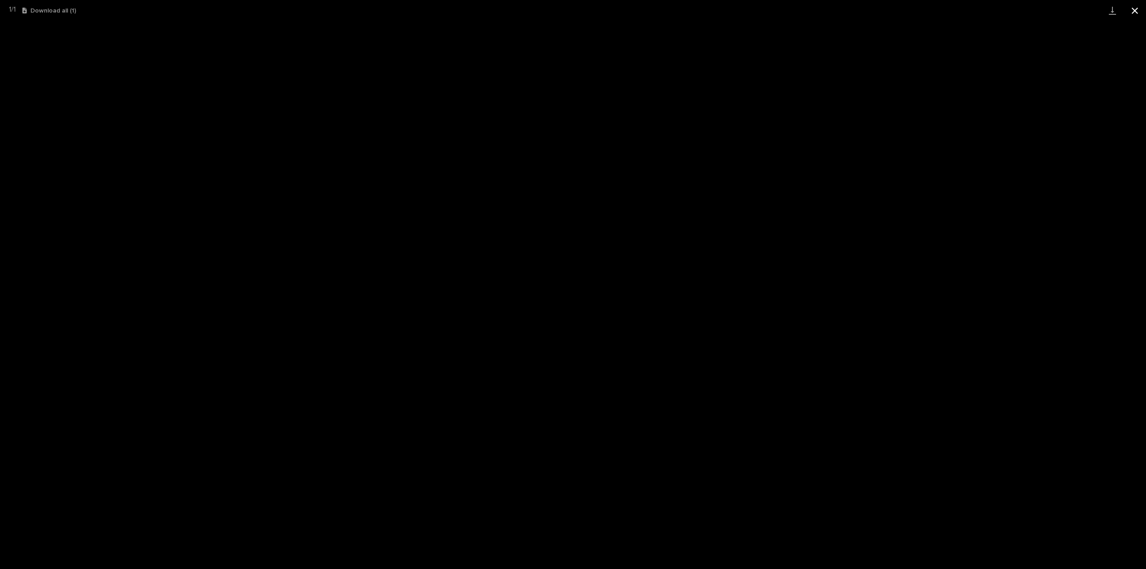
click at [1135, 14] on button "Close gallery" at bounding box center [1134, 10] width 22 height 21
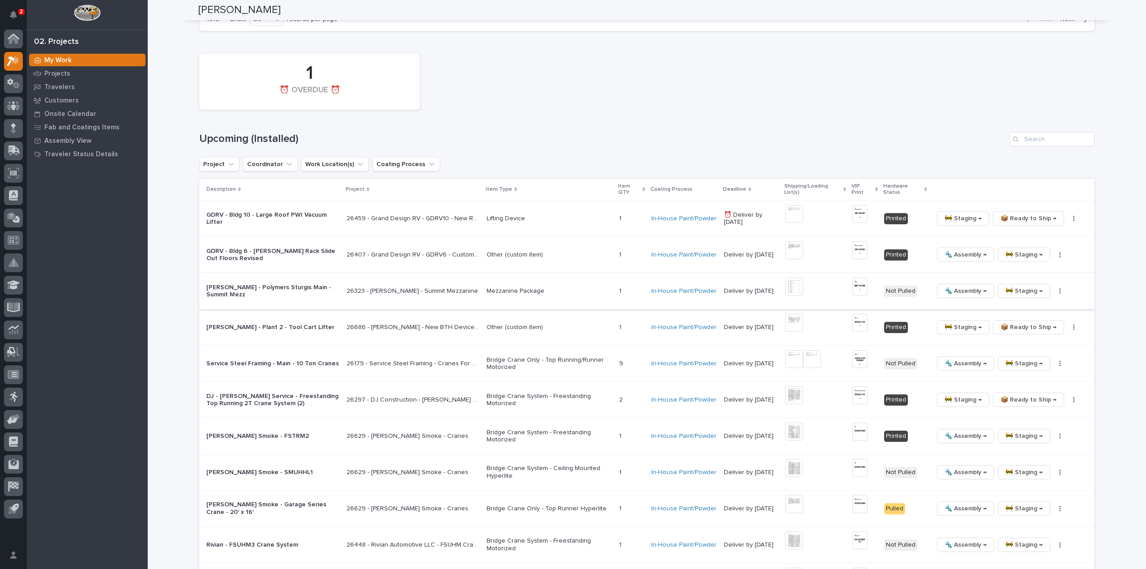
click at [858, 284] on img at bounding box center [859, 286] width 15 height 18
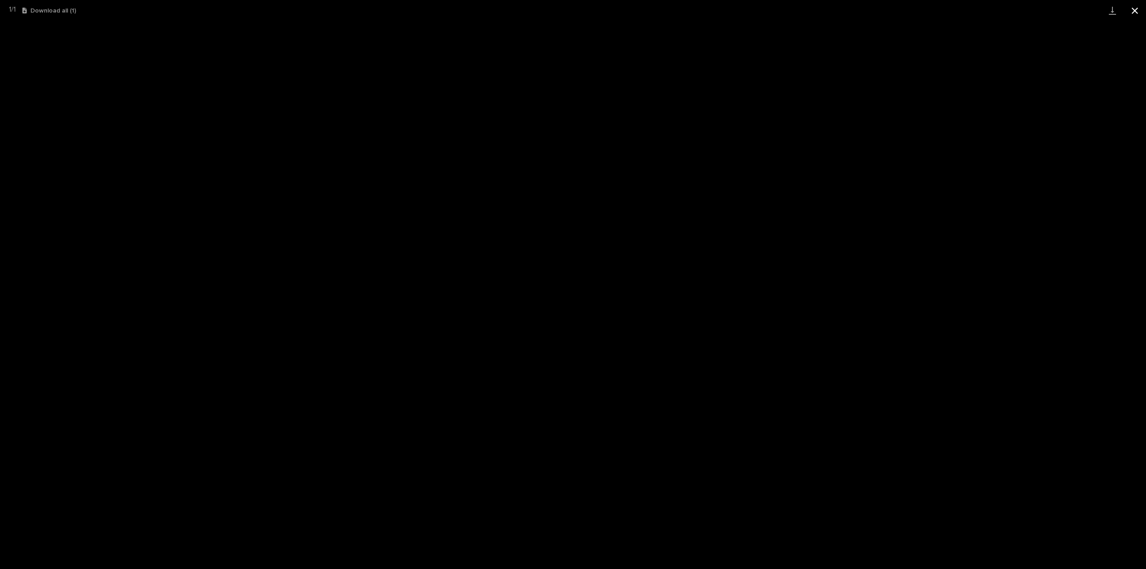
click at [1138, 12] on button "Close gallery" at bounding box center [1134, 10] width 22 height 21
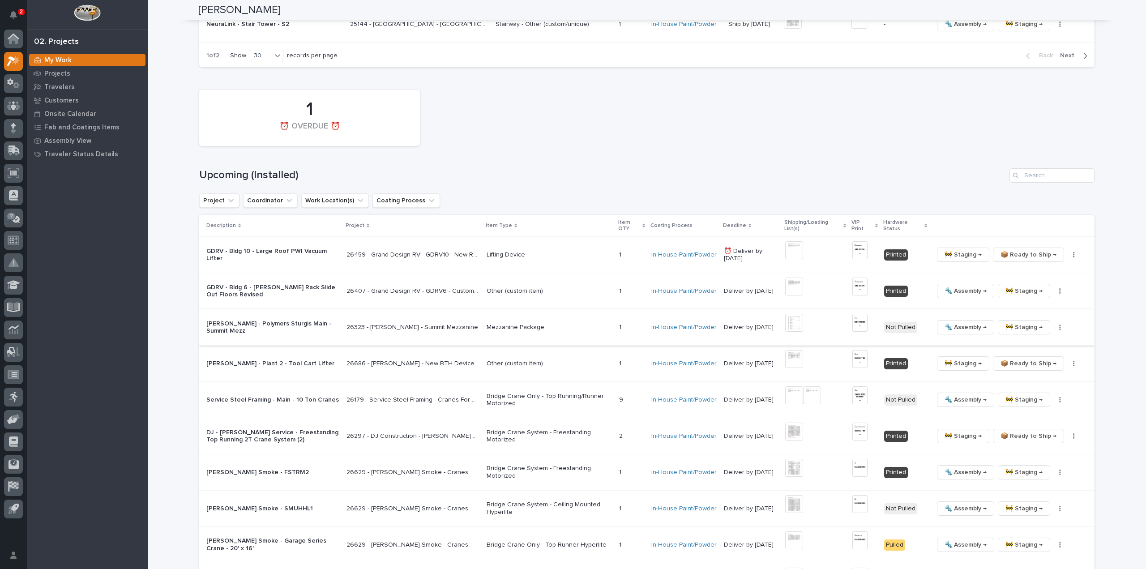
drag, startPoint x: 793, startPoint y: 327, endPoint x: 1058, endPoint y: 323, distance: 264.6
click at [1058, 324] on button "button" at bounding box center [1060, 327] width 13 height 6
click at [1037, 383] on span "🔩 Hardware" at bounding box center [1023, 388] width 38 height 11
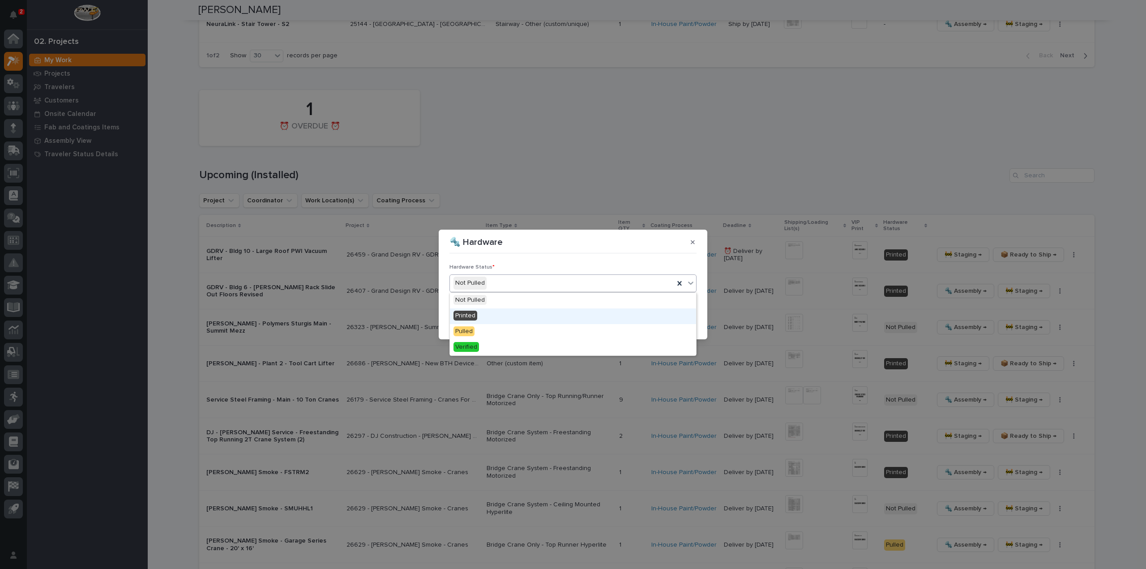
drag, startPoint x: 489, startPoint y: 307, endPoint x: 493, endPoint y: 317, distance: 10.6
click at [492, 317] on div "Printed" at bounding box center [573, 316] width 246 height 16
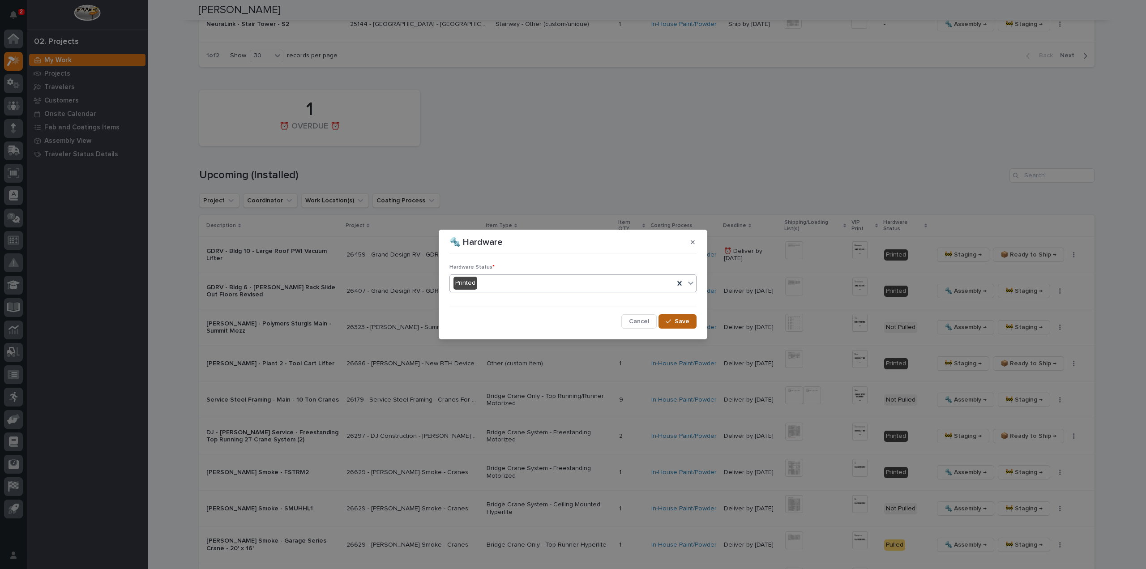
click at [683, 320] on span "Save" at bounding box center [681, 321] width 15 height 8
